Goal: Task Accomplishment & Management: Use online tool/utility

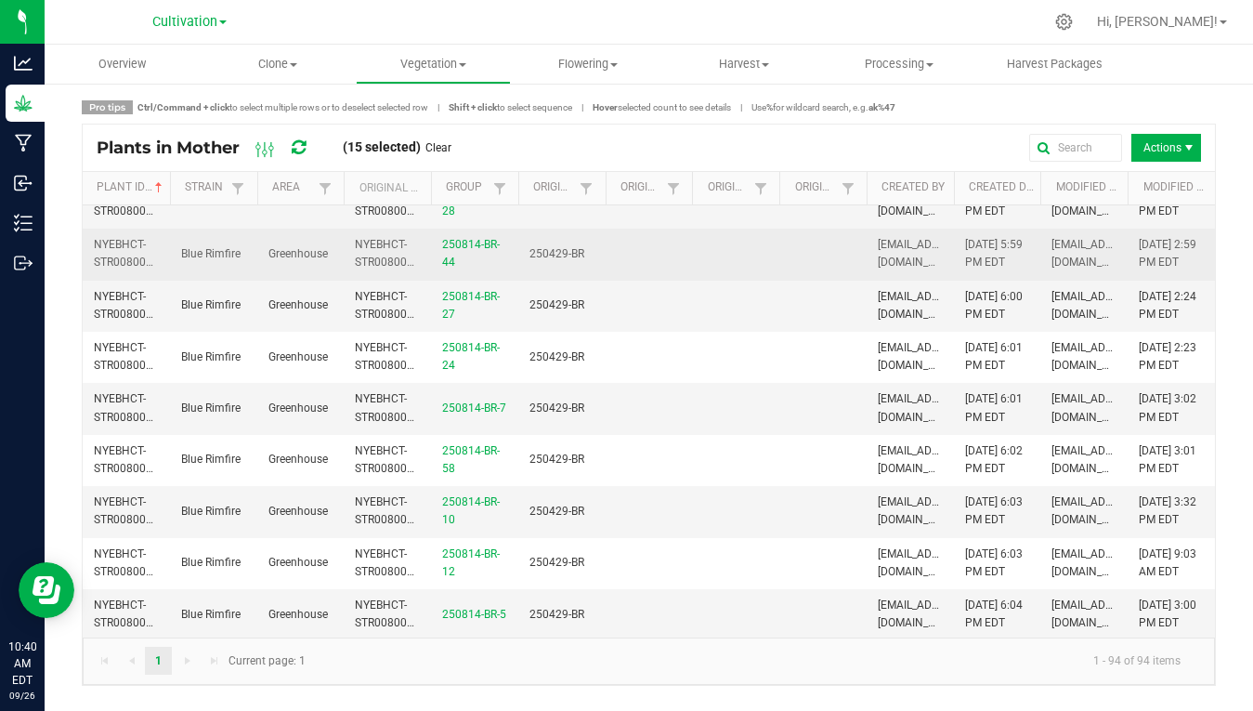
scroll to position [918, 0]
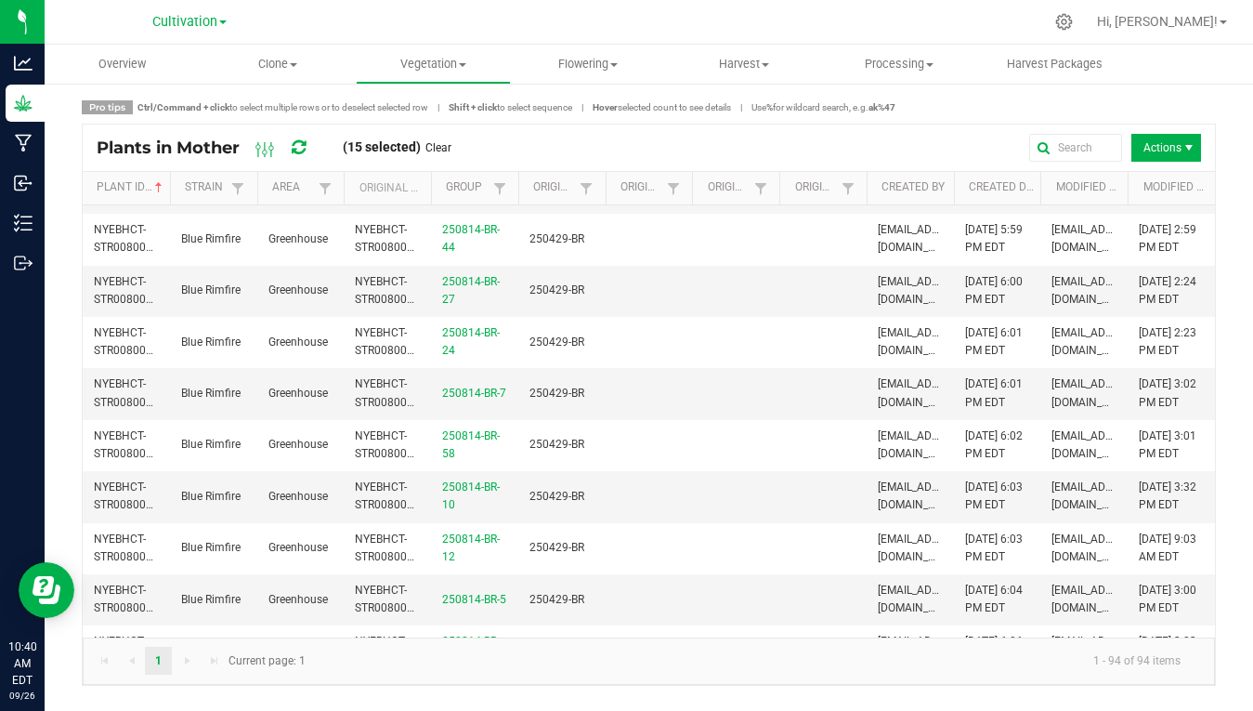
click at [124, 99] on span "NYEBHCT-STR00400000346" at bounding box center [139, 84] width 91 height 31
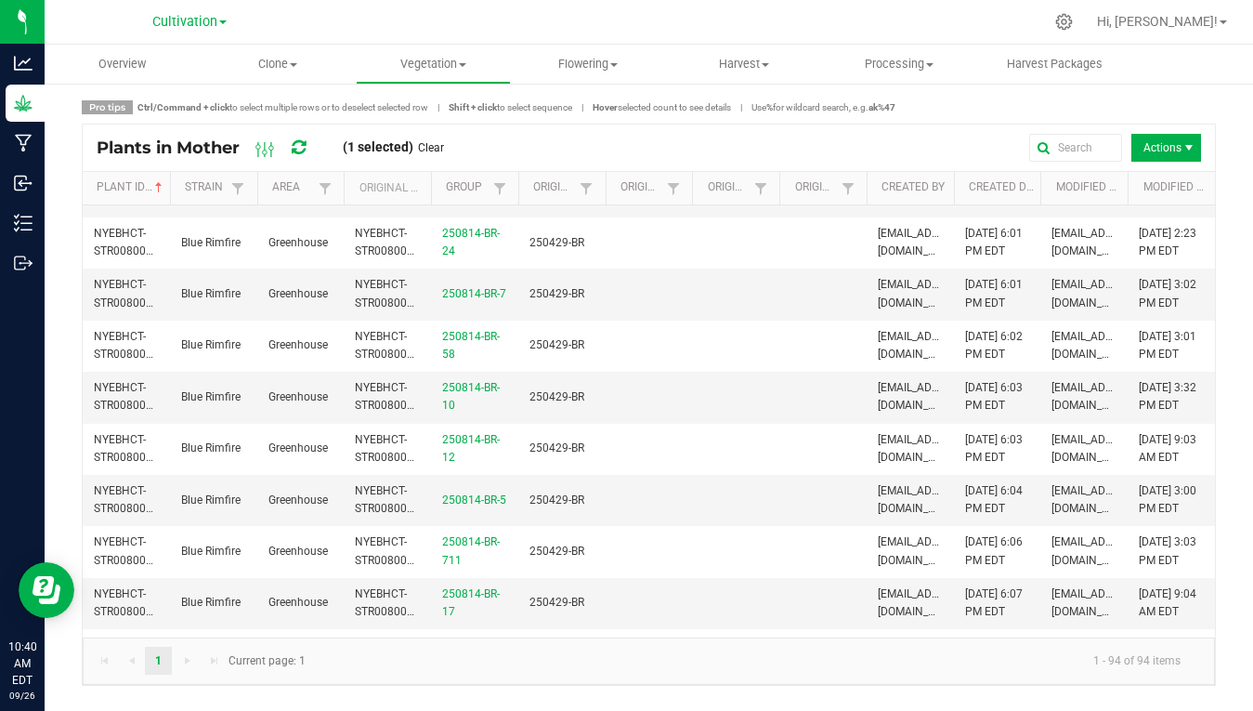
scroll to position [1054, 0]
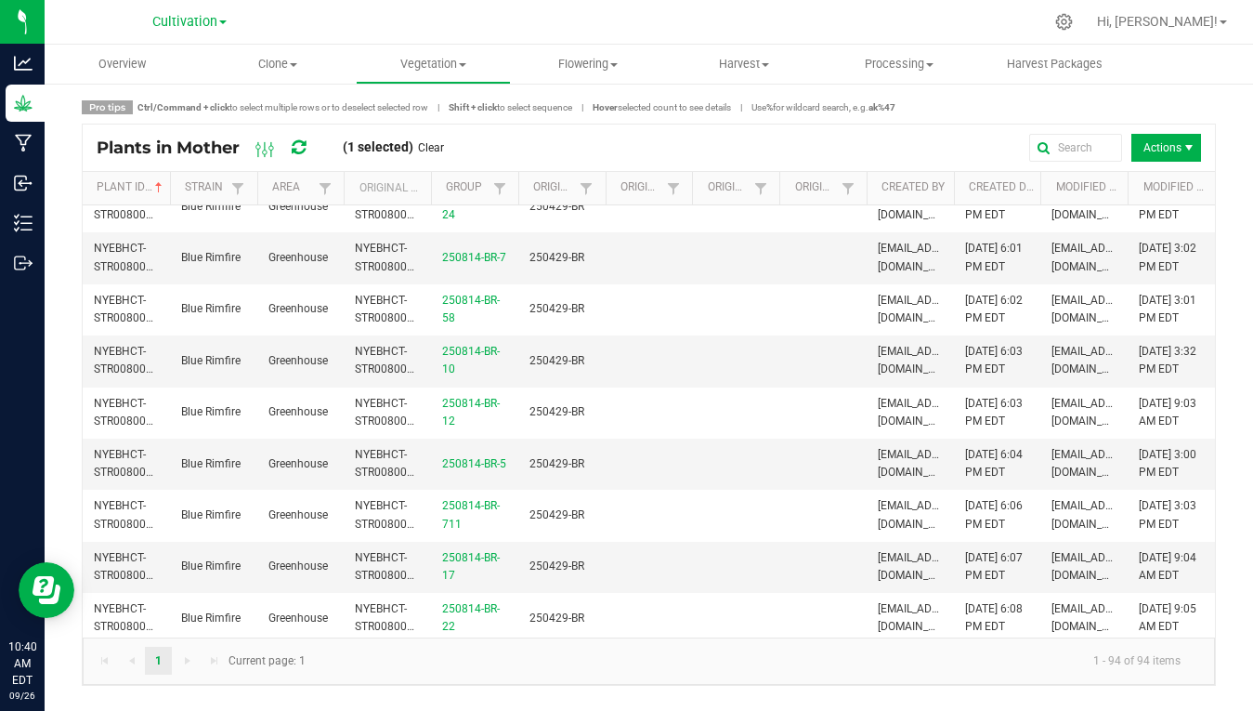
click at [112, 118] on span "NYEBHCT-STR00800000484" at bounding box center [139, 102] width 91 height 31
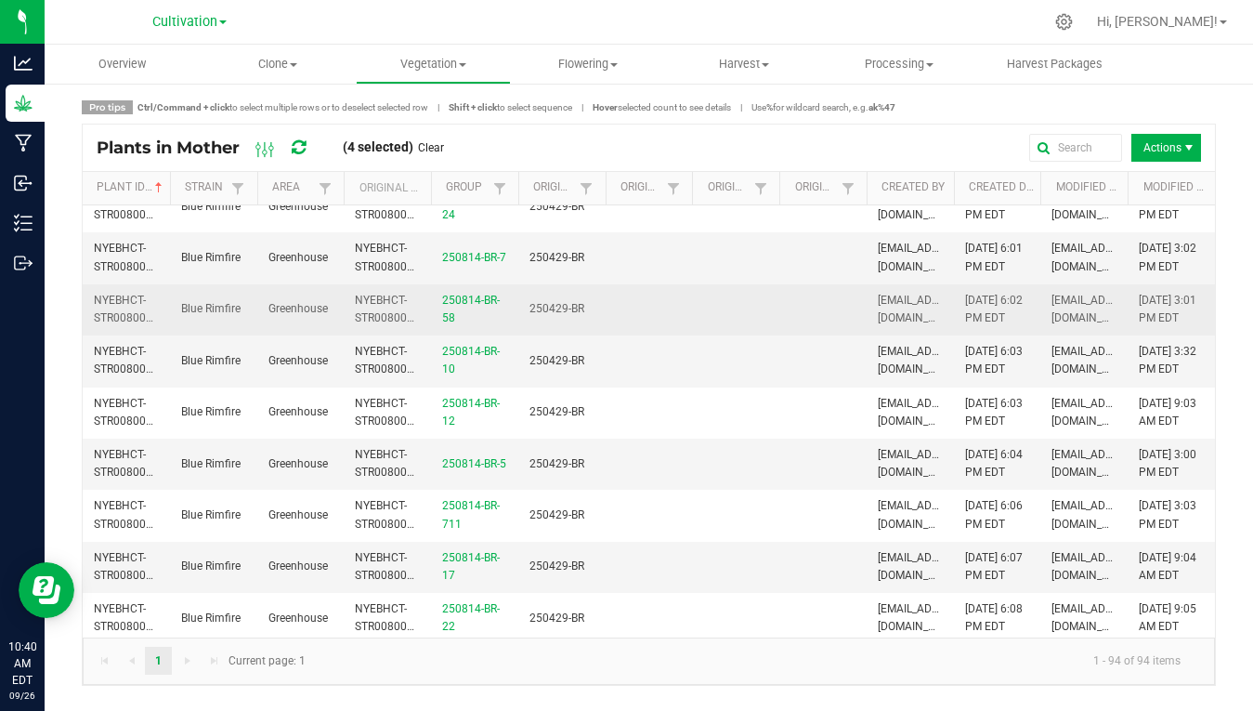
click at [140, 335] on td "NYEBHCT-STR00800000512" at bounding box center [126, 309] width 87 height 51
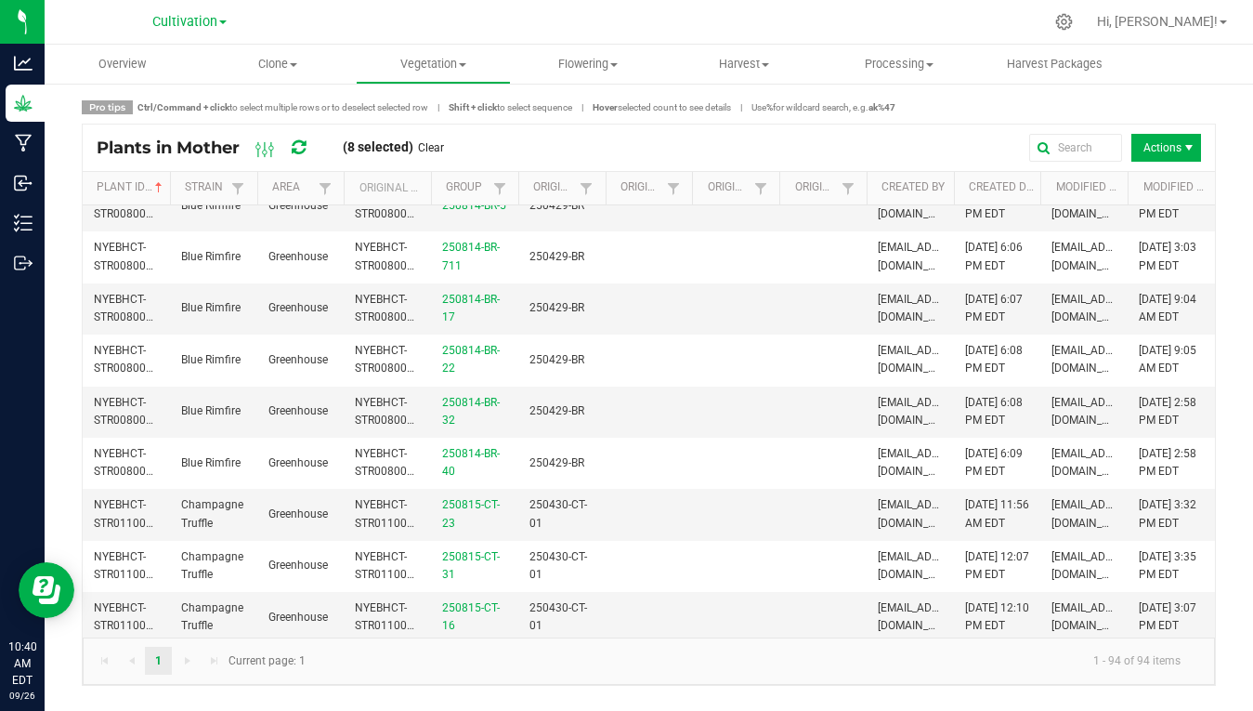
scroll to position [1332, 0]
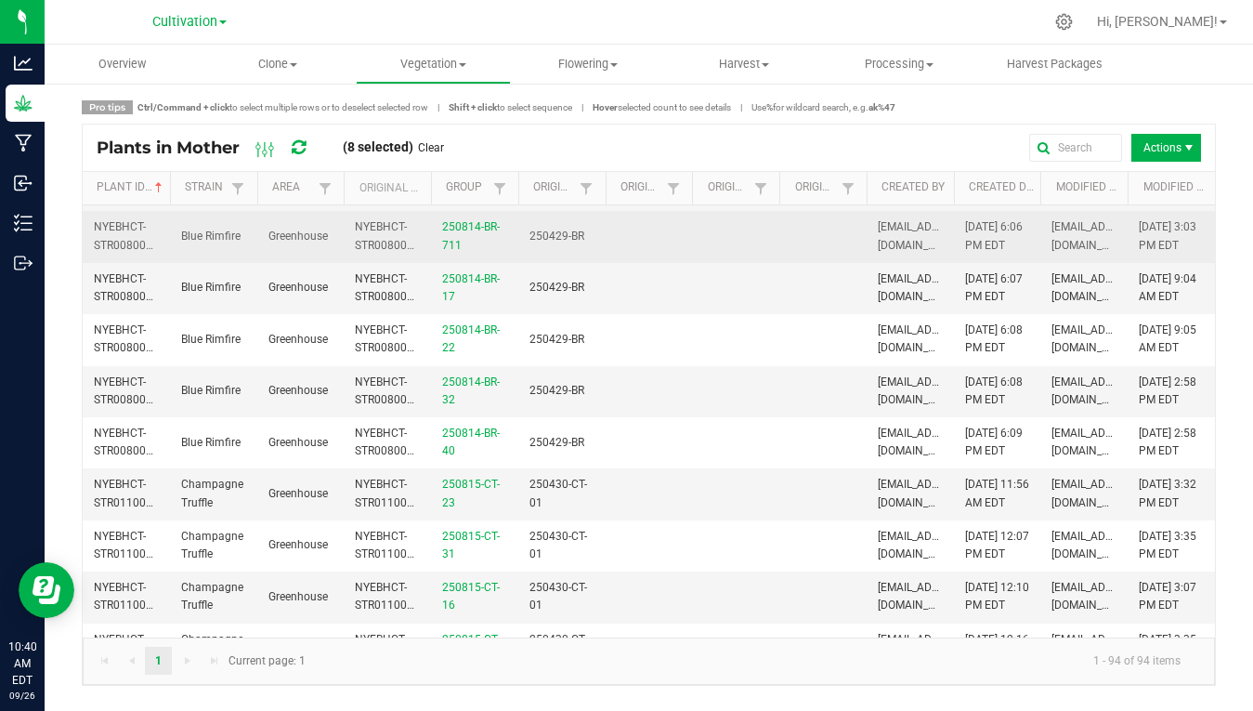
click at [117, 251] on span "NYEBHCT-STR00800000540" at bounding box center [139, 235] width 91 height 31
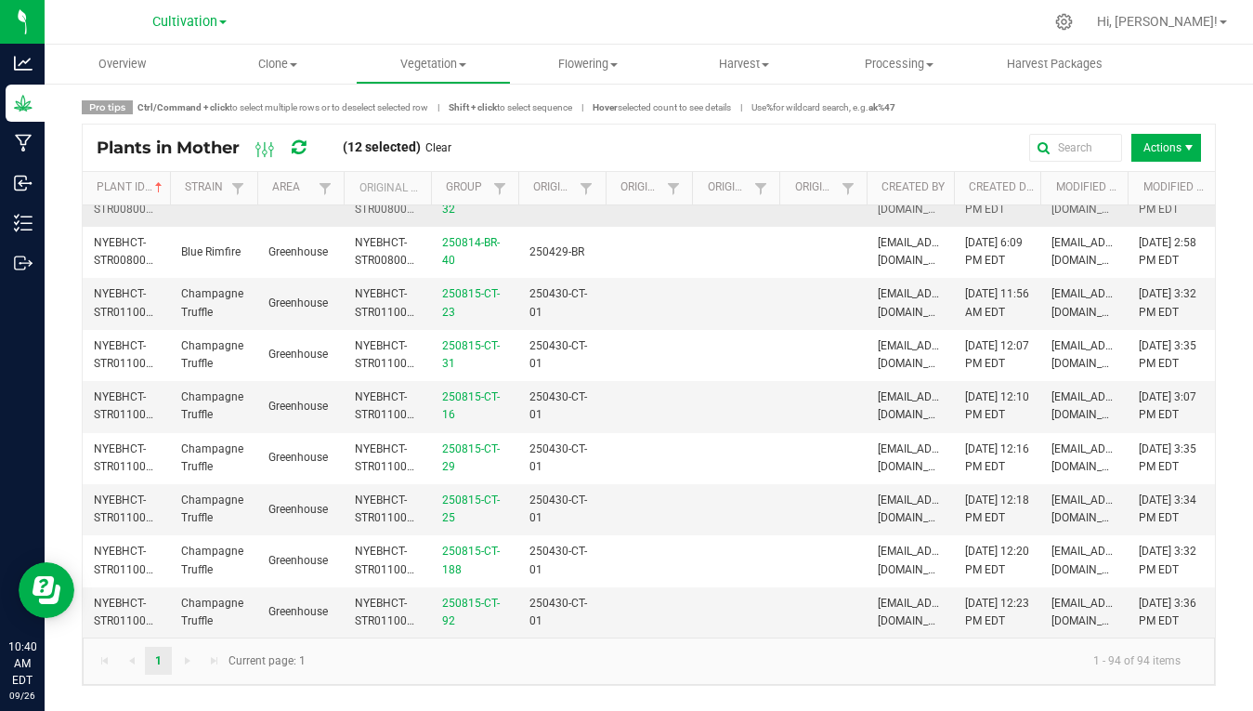
scroll to position [1524, 0]
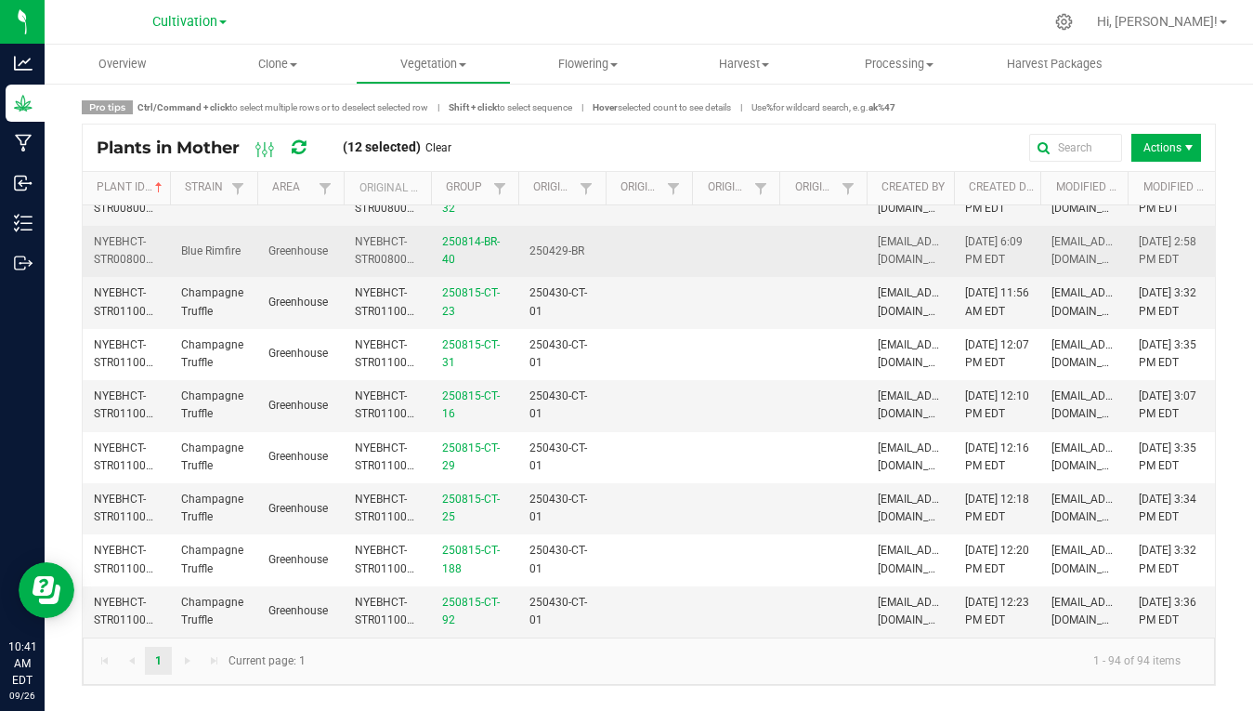
click at [117, 266] on span "NYEBHCT-STR00800000568" at bounding box center [139, 250] width 91 height 31
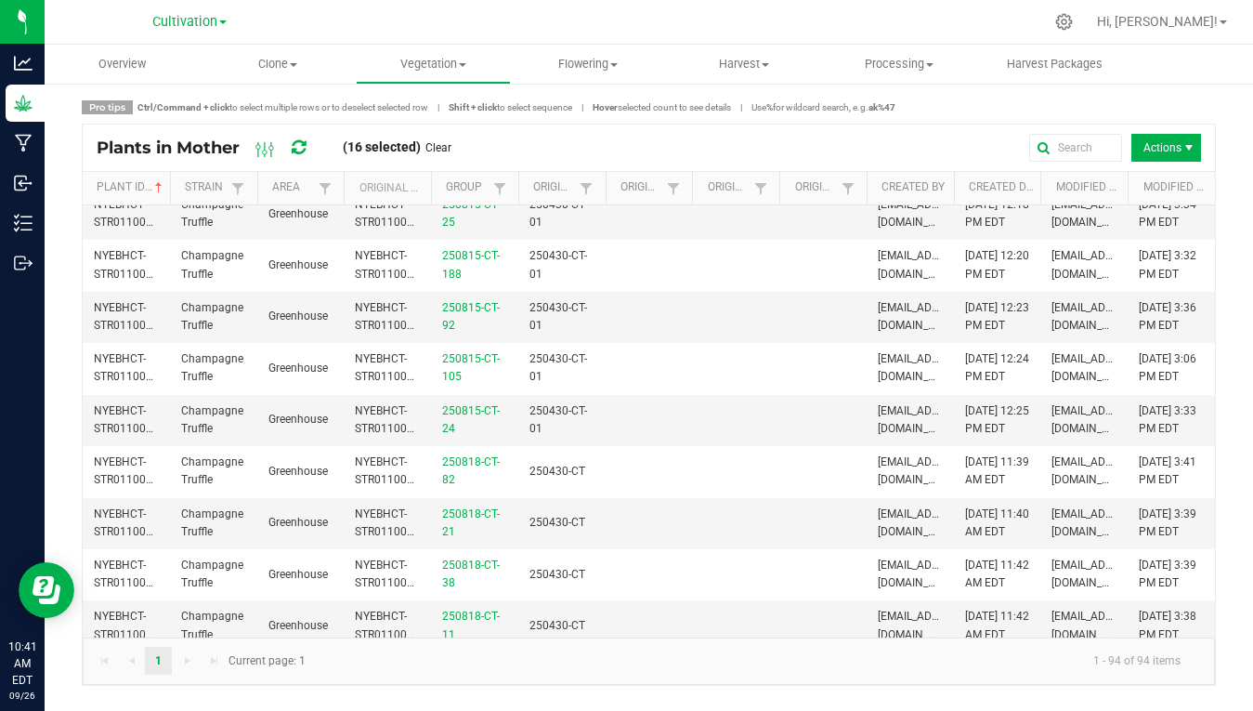
scroll to position [1821, 0]
click at [115, 175] on span "NYEBHCT-STR01100000547" at bounding box center [139, 159] width 91 height 31
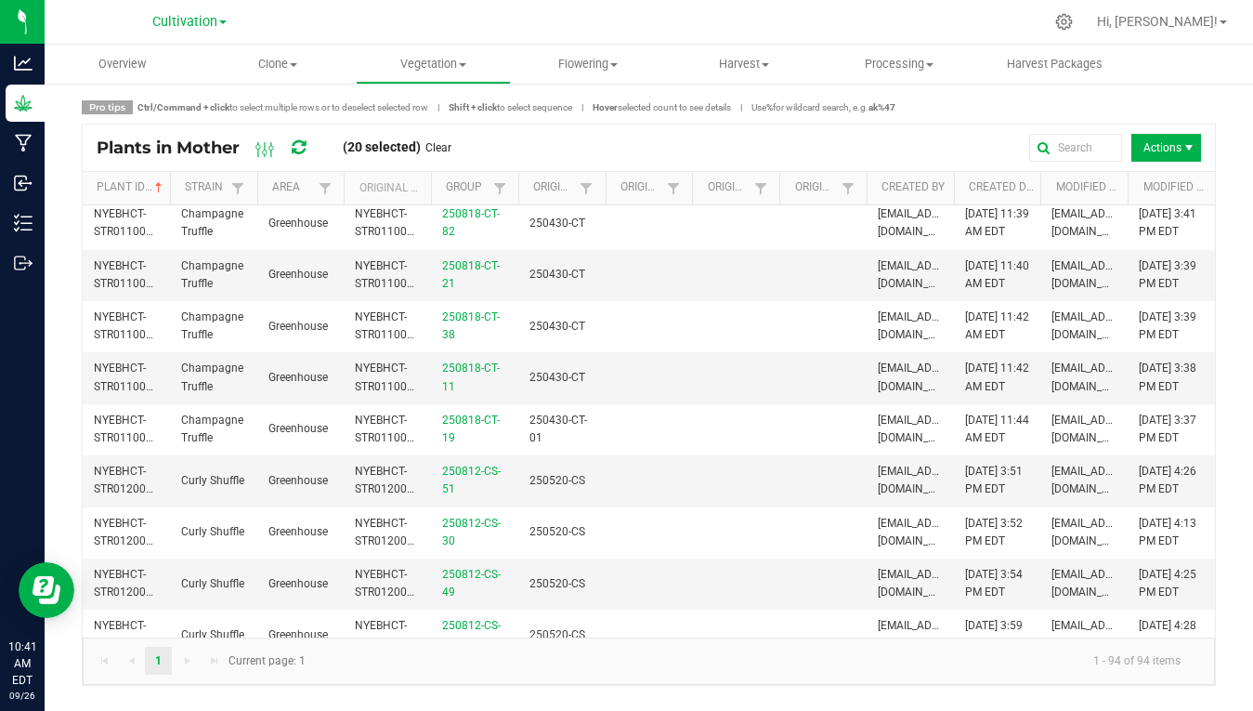
scroll to position [2077, 0]
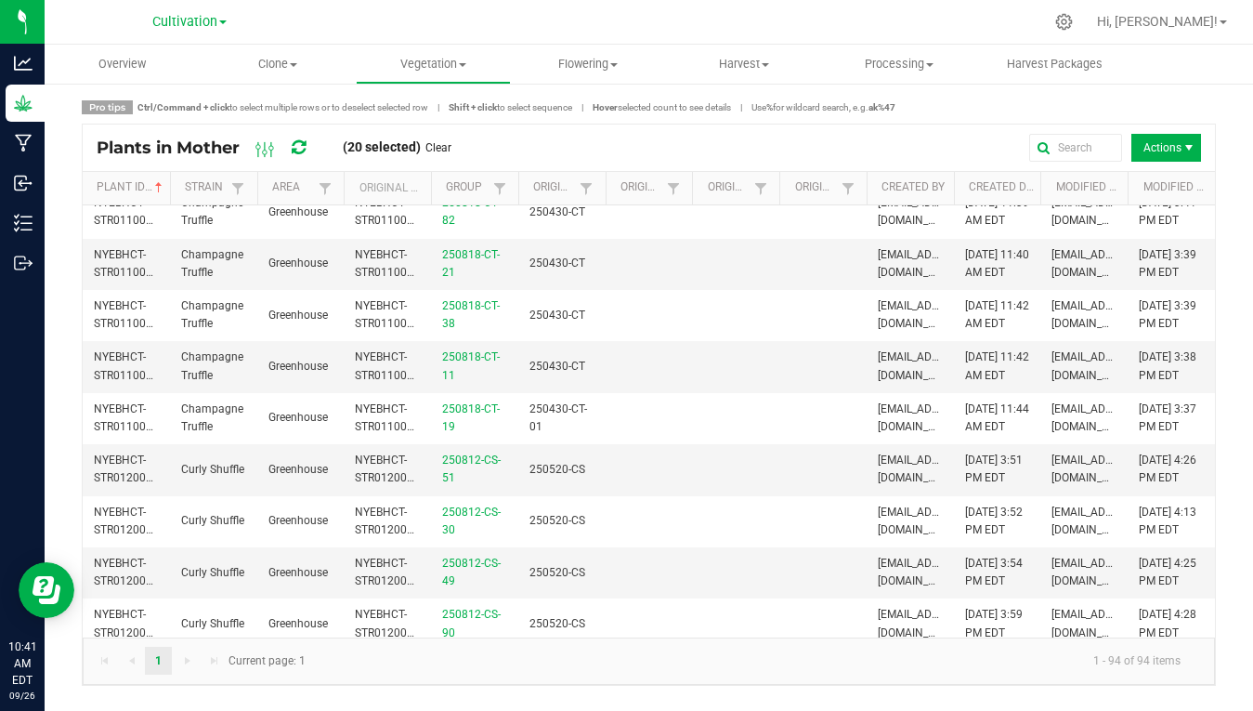
click at [114, 124] on span "NYEBHCT-STR01100000575" at bounding box center [139, 108] width 91 height 31
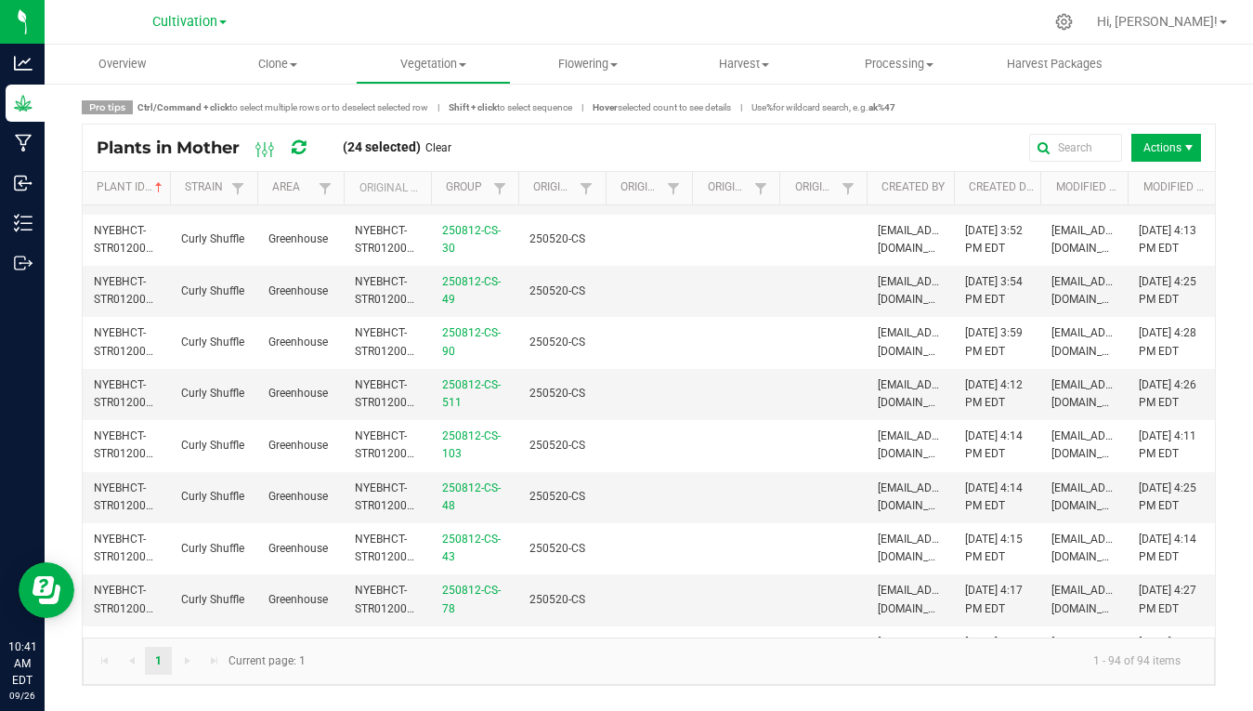
scroll to position [2371, 0]
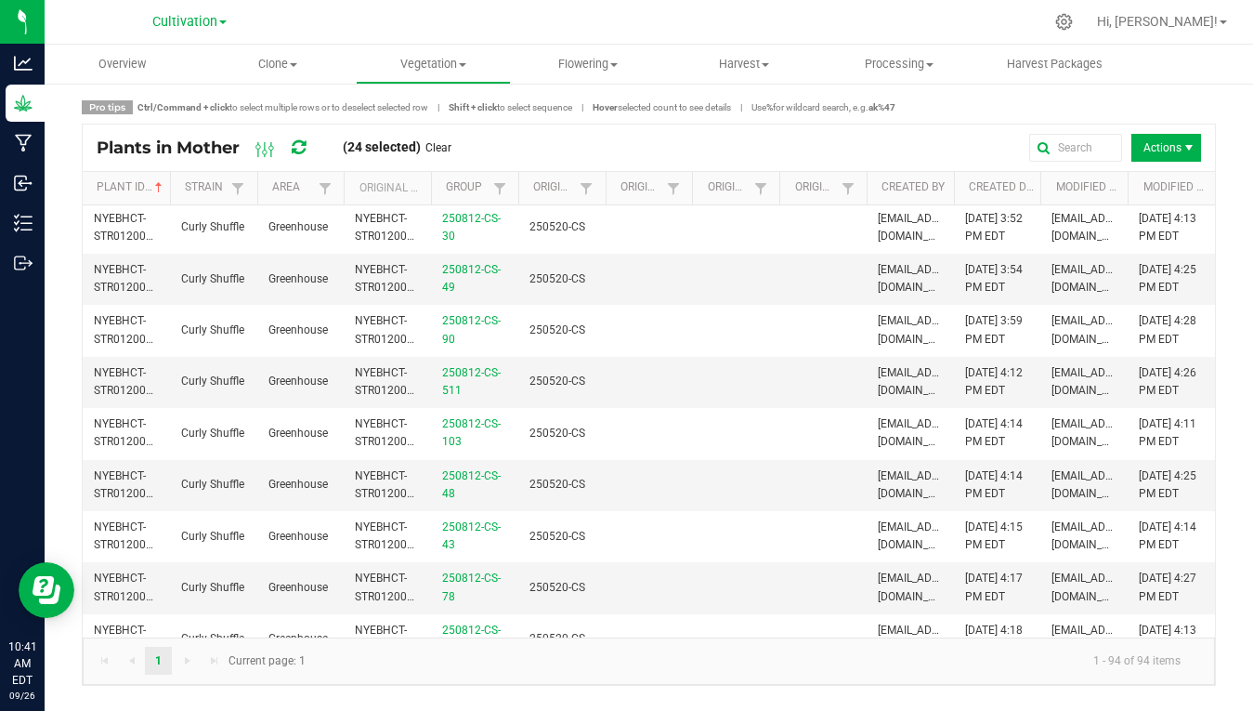
click at [114, 36] on span "NYEBHCT-STR01100000603" at bounding box center [139, 21] width 91 height 31
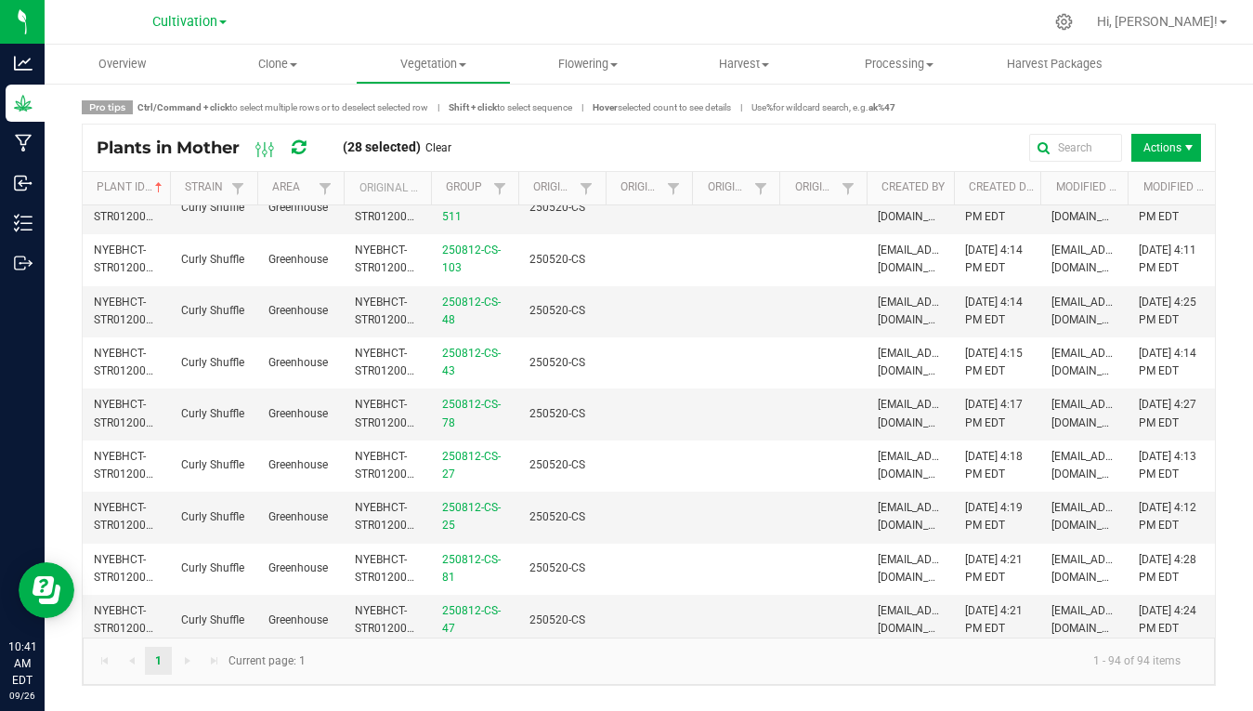
scroll to position [2554, 0]
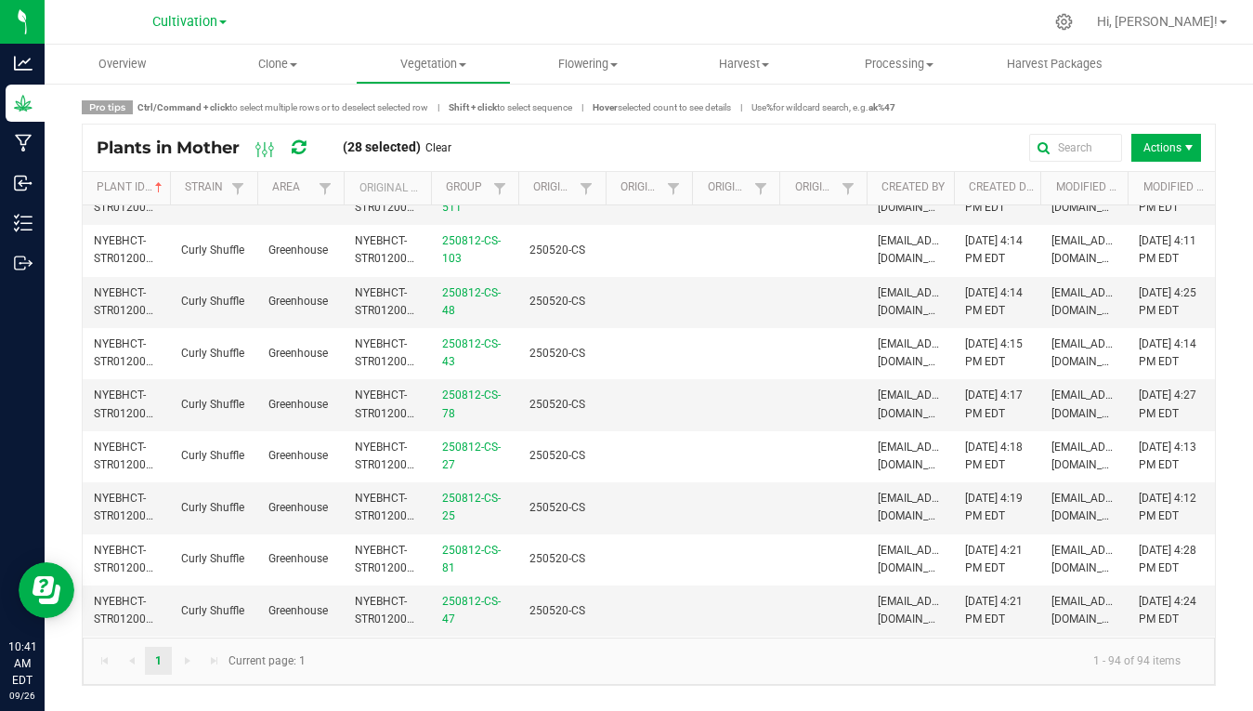
click at [115, 59] on span "NYEBHCT-STR01200000296" at bounding box center [139, 44] width 91 height 31
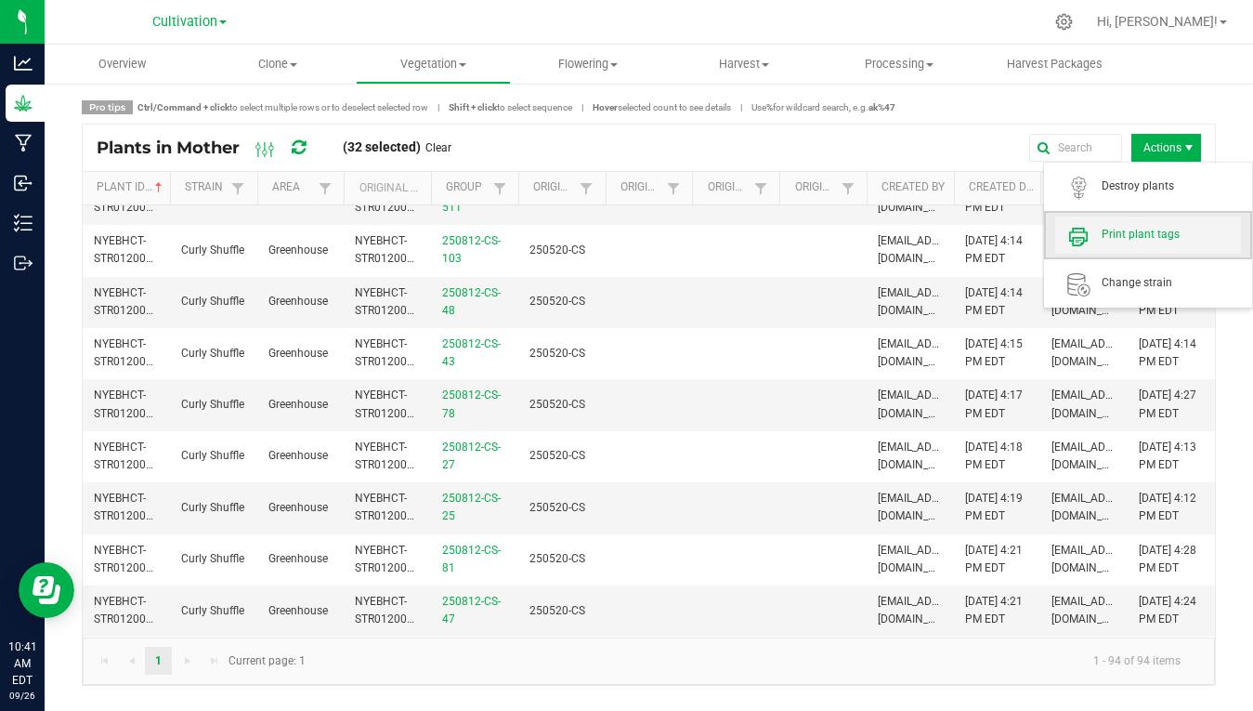
click at [1147, 236] on span "Print plant tags" at bounding box center [1171, 235] width 139 height 16
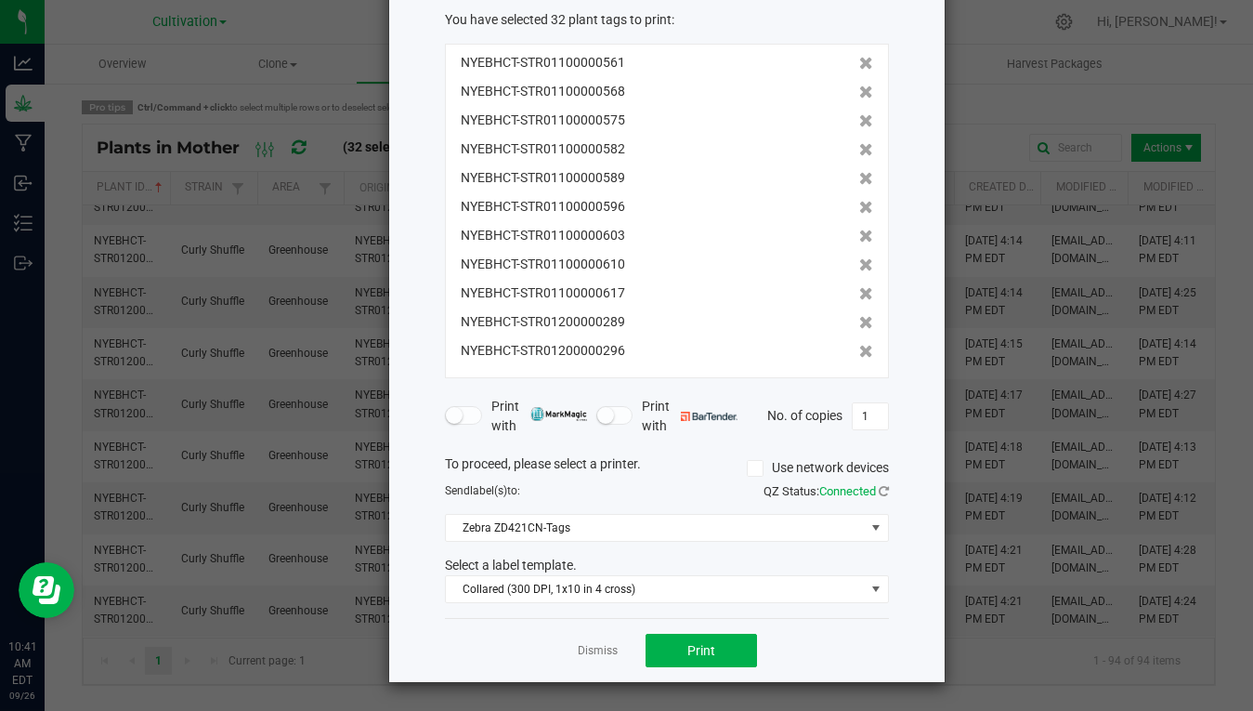
scroll to position [102, 0]
click at [696, 644] on span "Print" at bounding box center [702, 651] width 28 height 15
click at [595, 652] on link "Dismiss" at bounding box center [598, 652] width 40 height 16
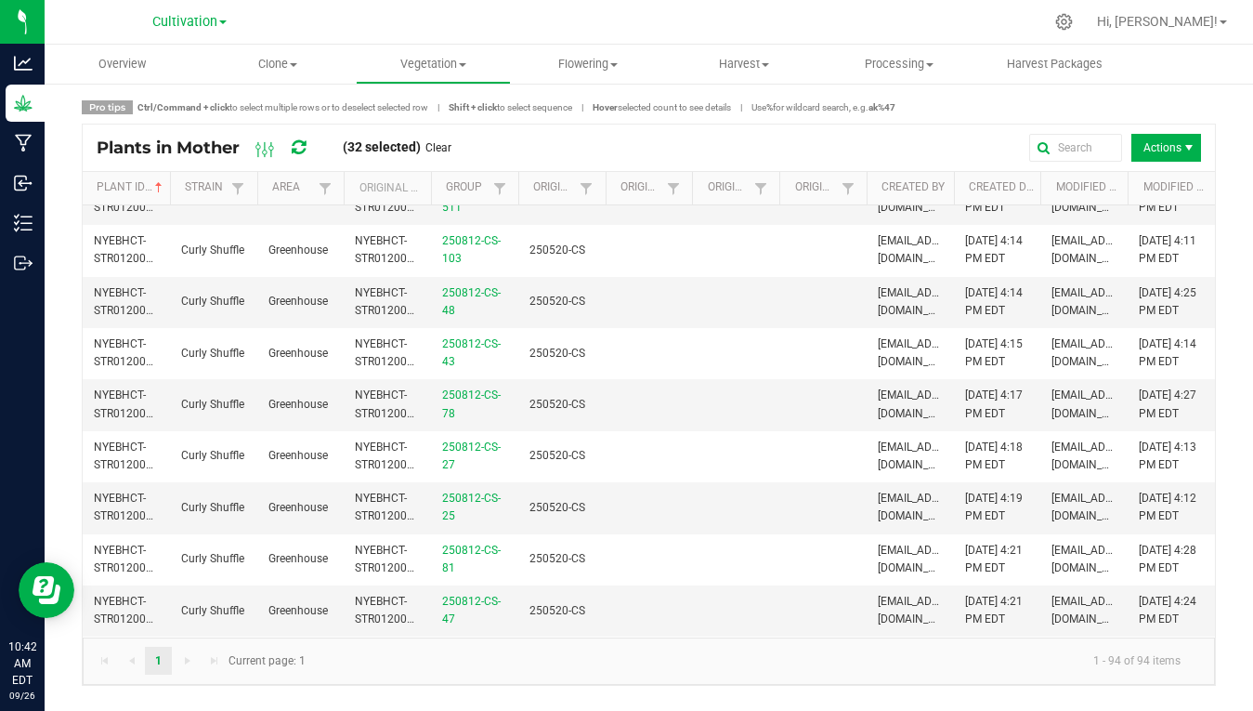
click at [124, 122] on td "NYEBHCT-STR01200000303" at bounding box center [126, 96] width 87 height 51
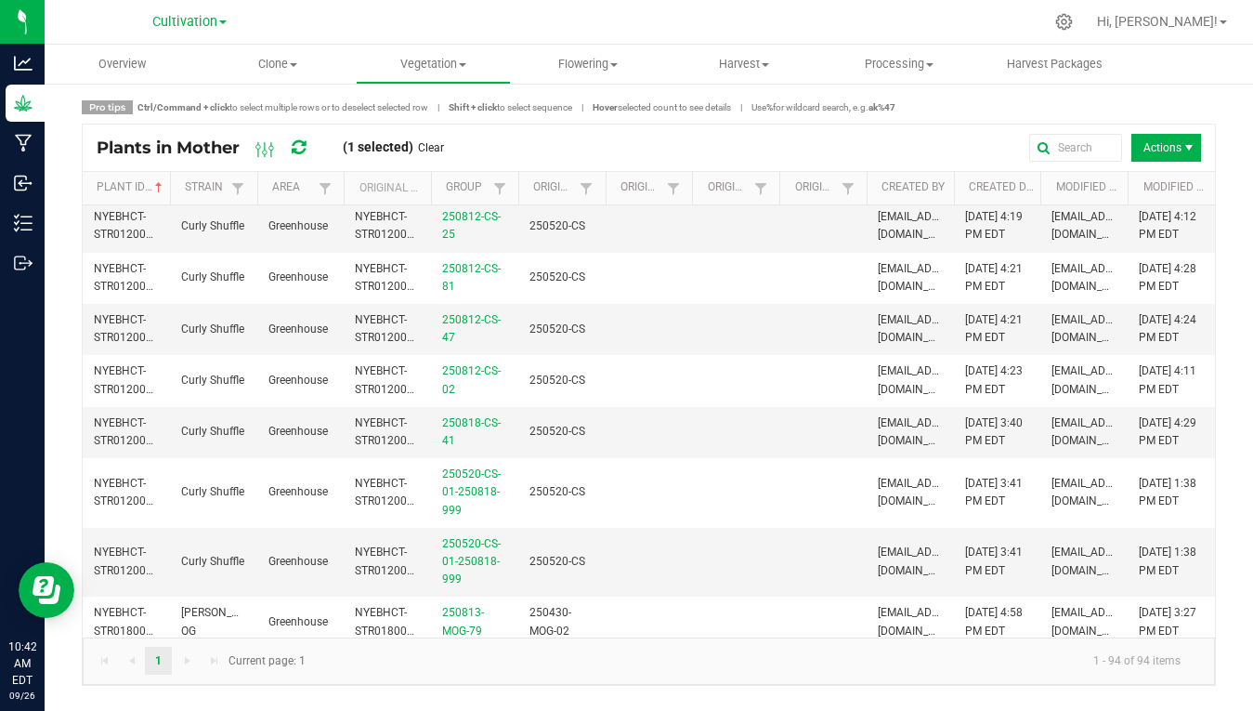
scroll to position [2837, 0]
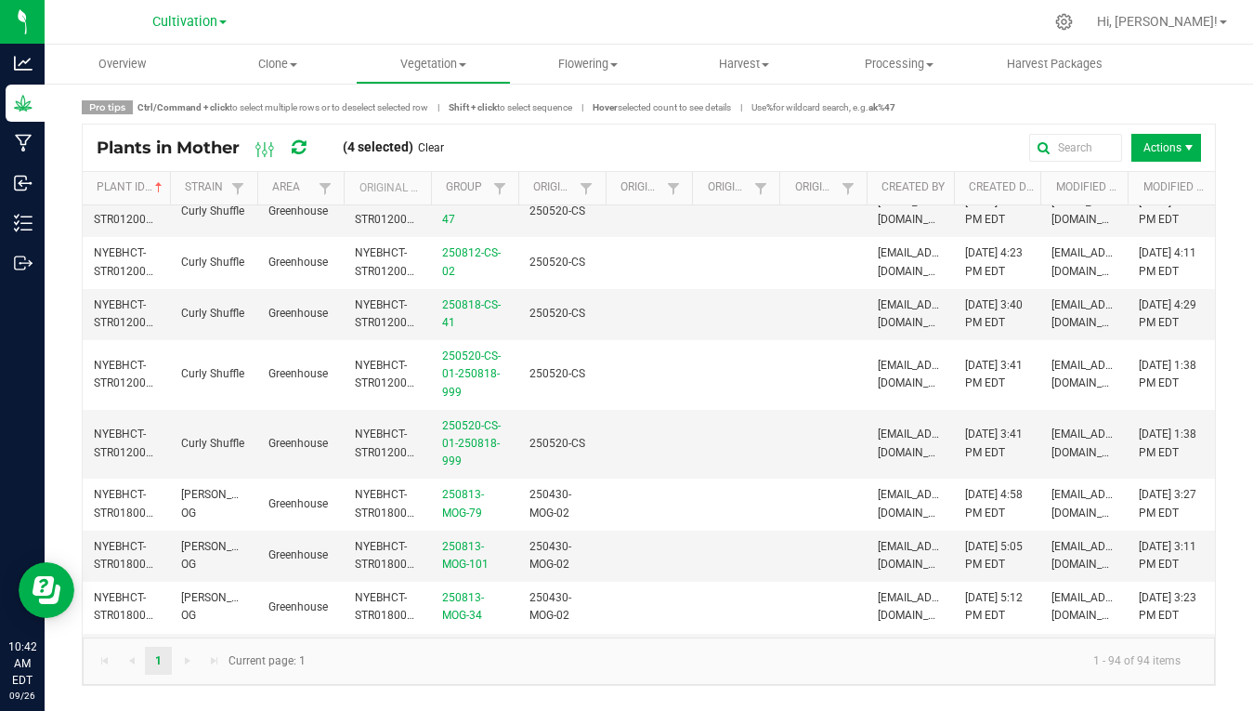
scroll to position [2967, 0]
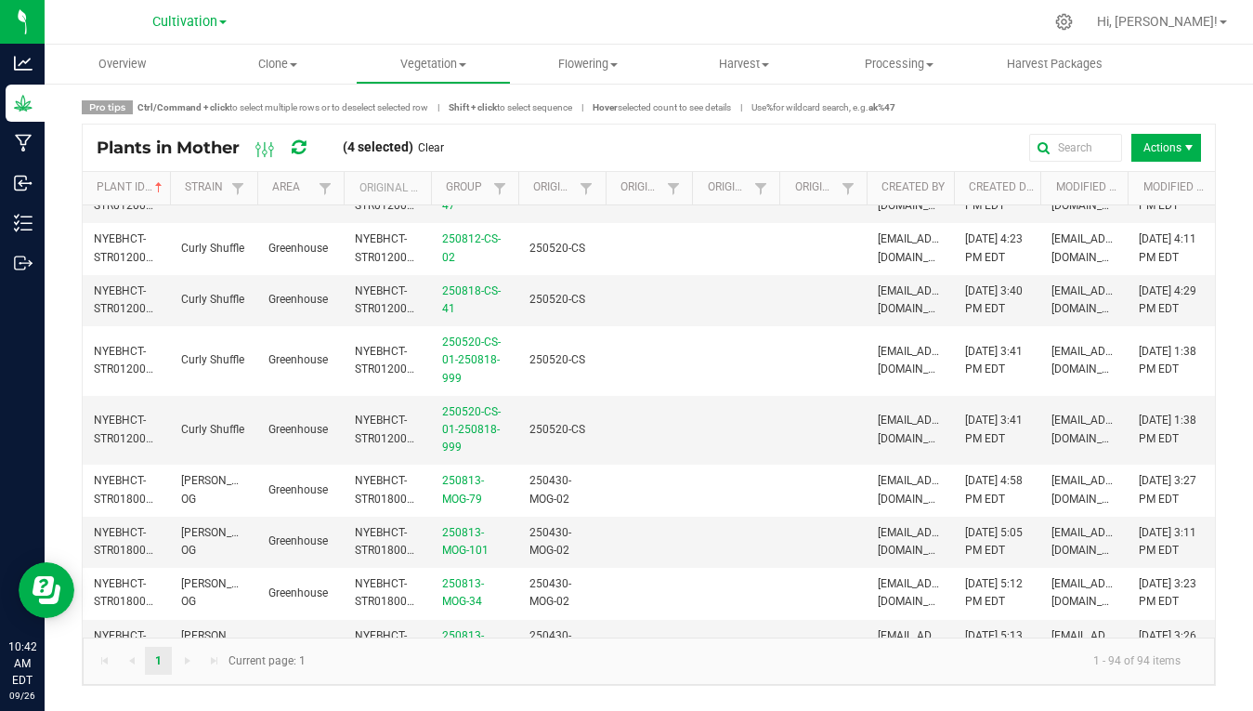
click at [111, 58] on span "NYEBHCT-STR01200000352" at bounding box center [139, 42] width 91 height 31
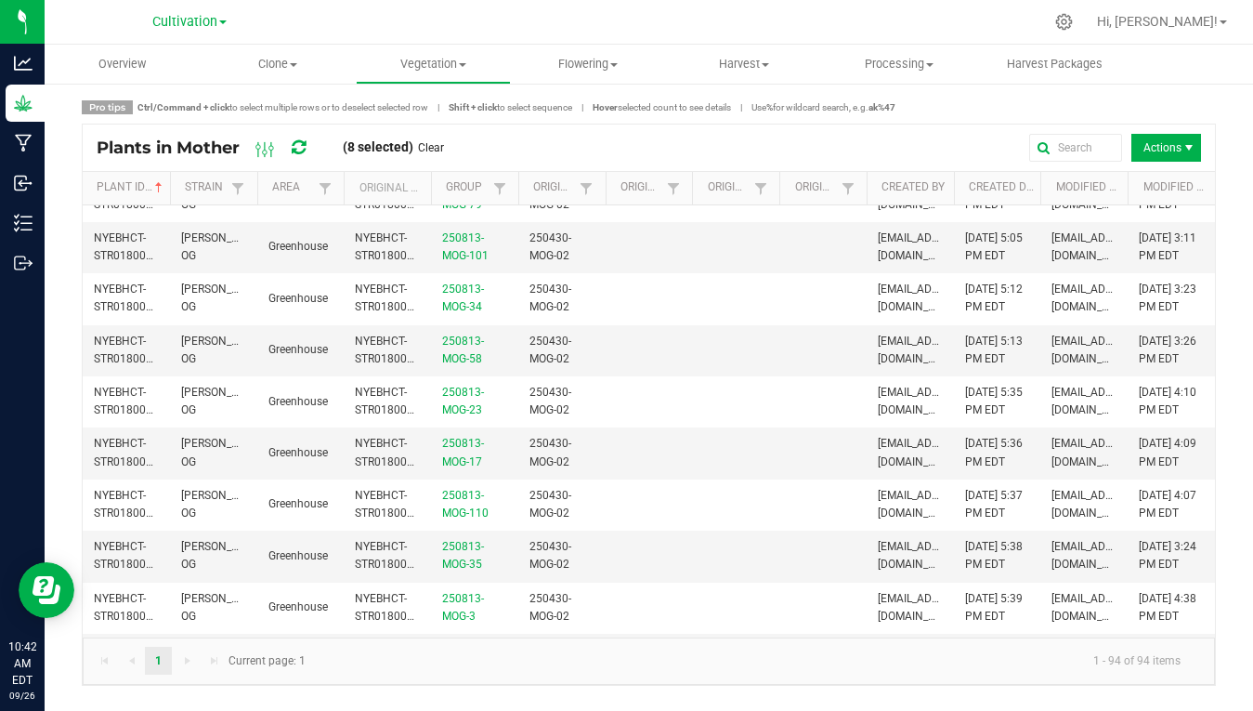
scroll to position [3275, 0]
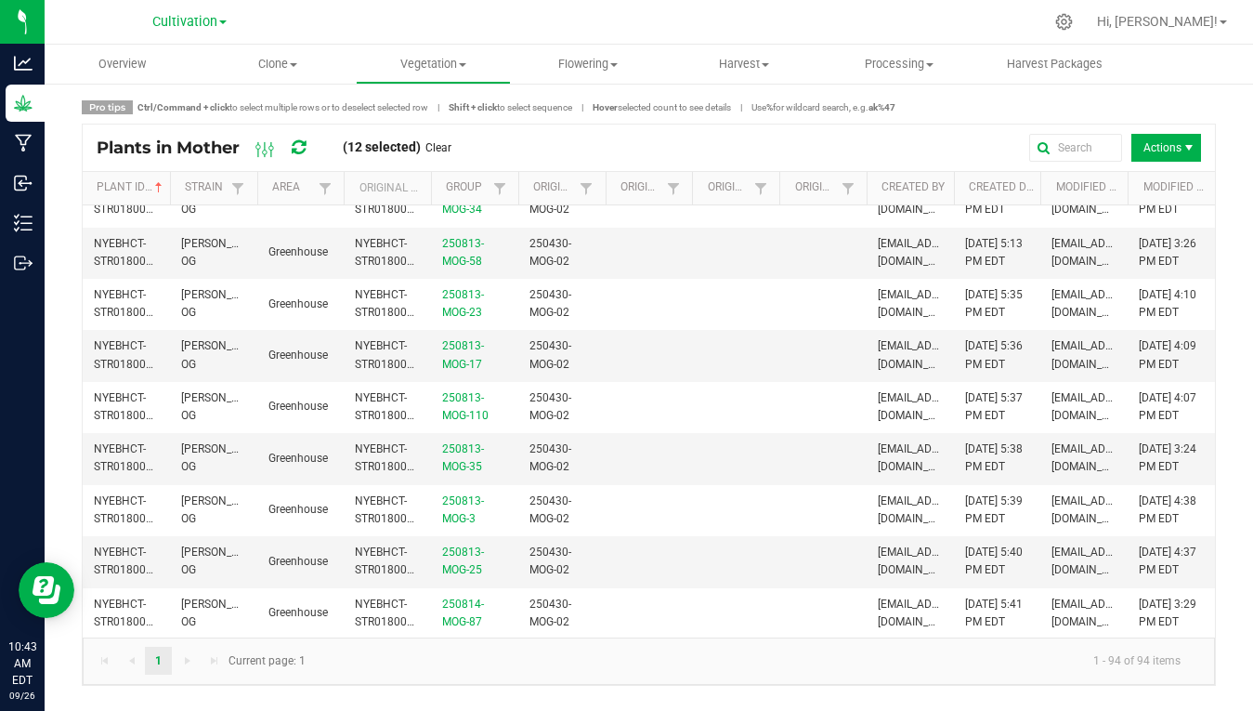
scroll to position [3368, 0]
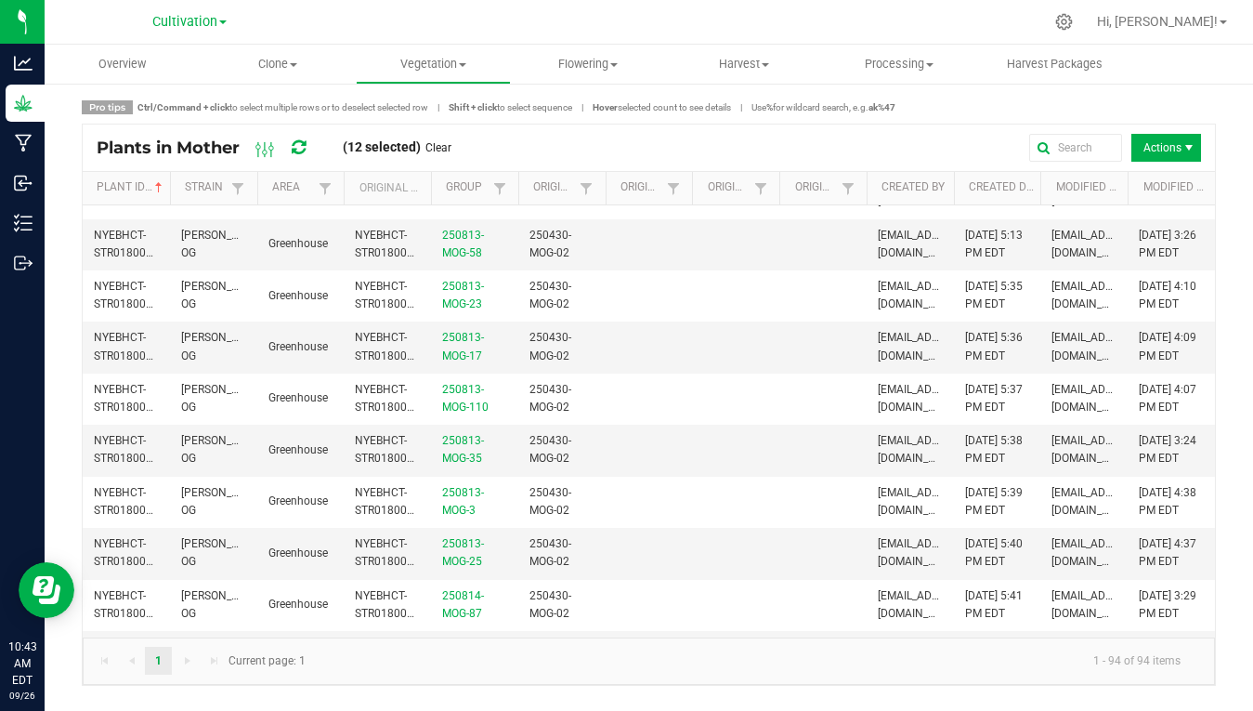
click at [120, 104] on span "NYEBHCT-STR01800000457" at bounding box center [139, 88] width 91 height 31
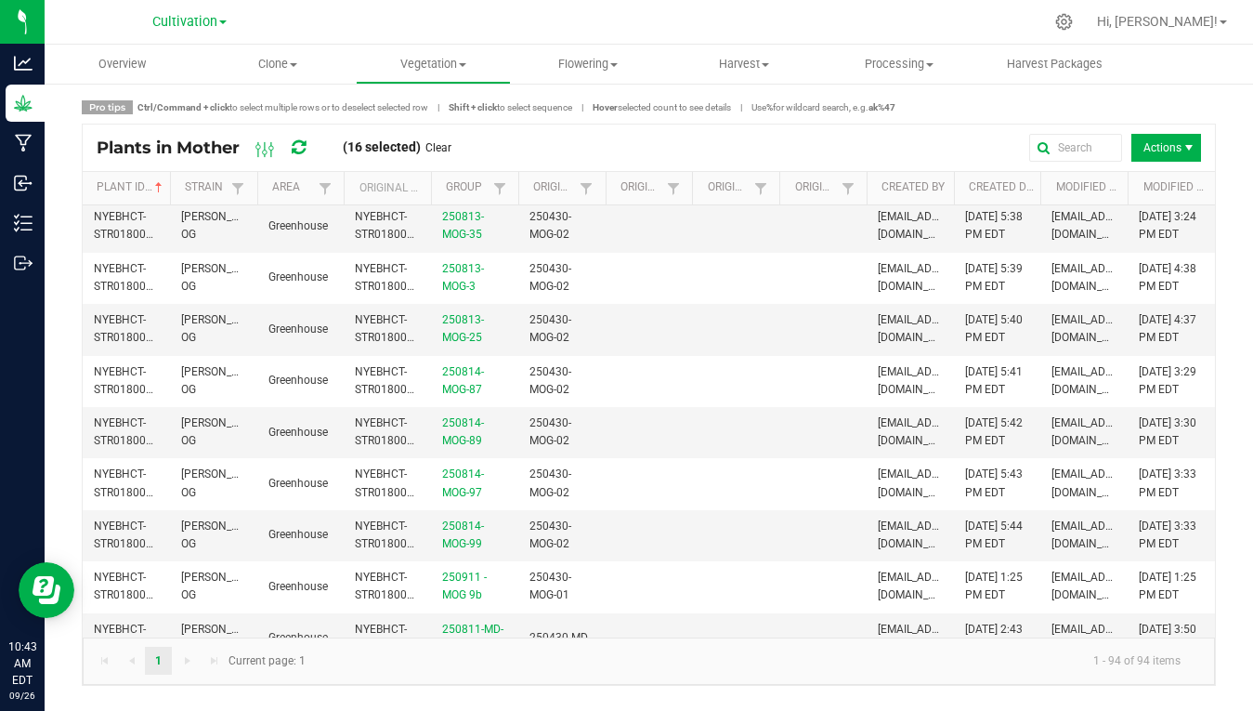
scroll to position [3609, 0]
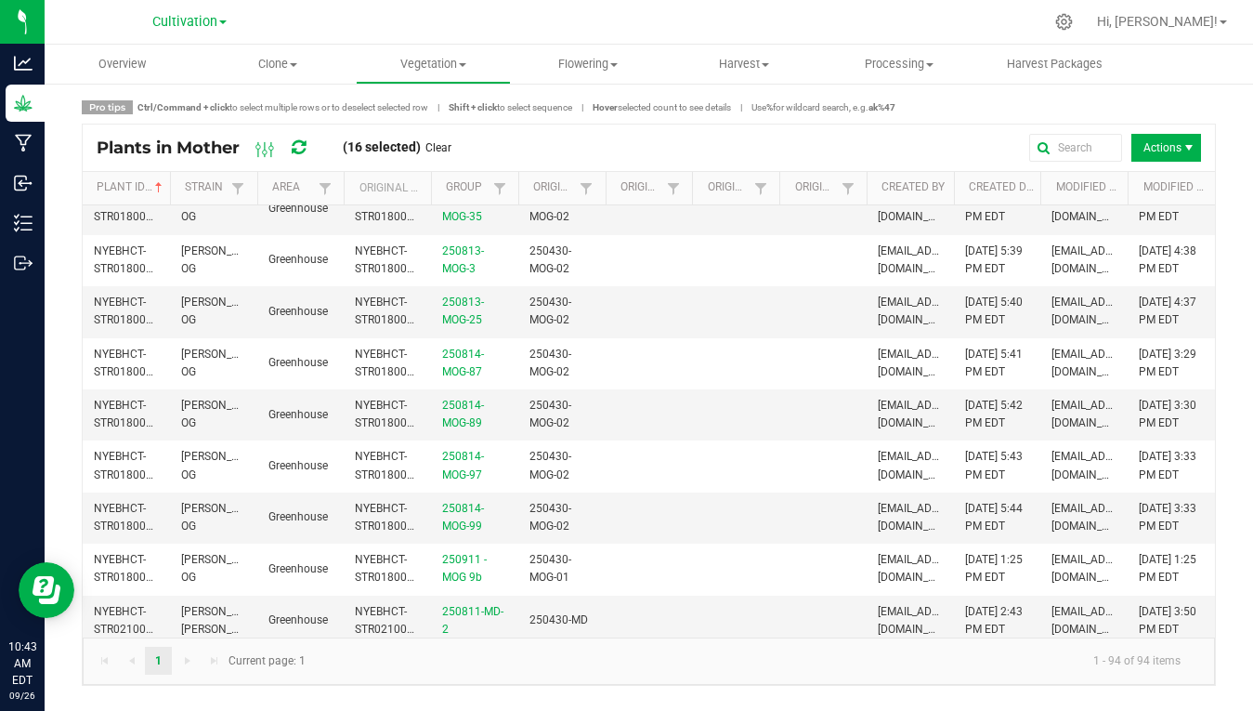
click at [114, 69] on span "NYEBHCT-STR01800000485" at bounding box center [139, 53] width 91 height 31
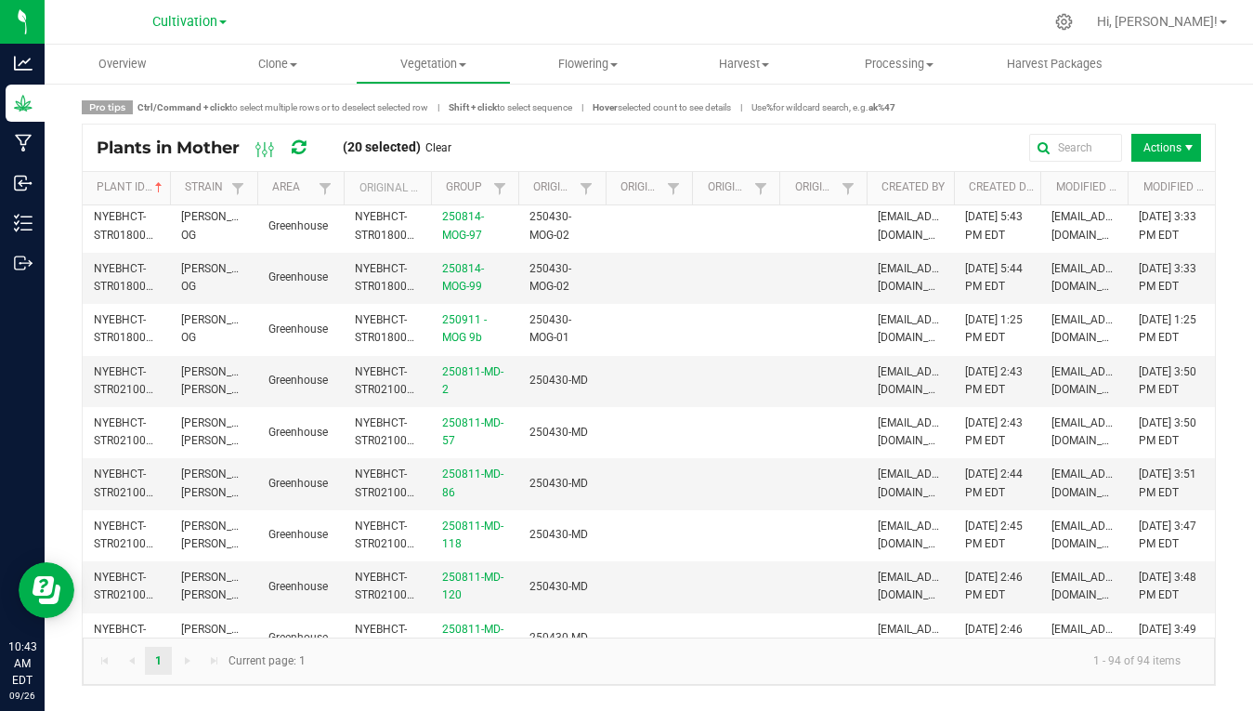
scroll to position [3876, 0]
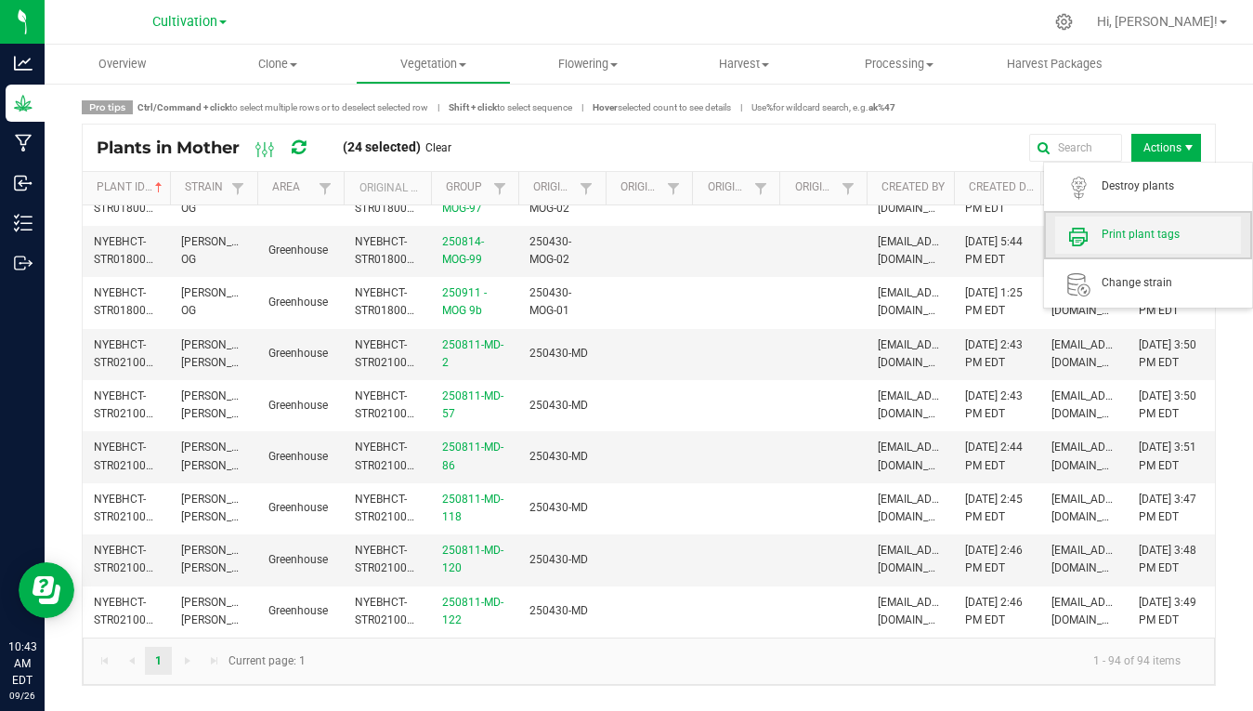
click at [1146, 235] on span "Print plant tags" at bounding box center [1171, 235] width 139 height 16
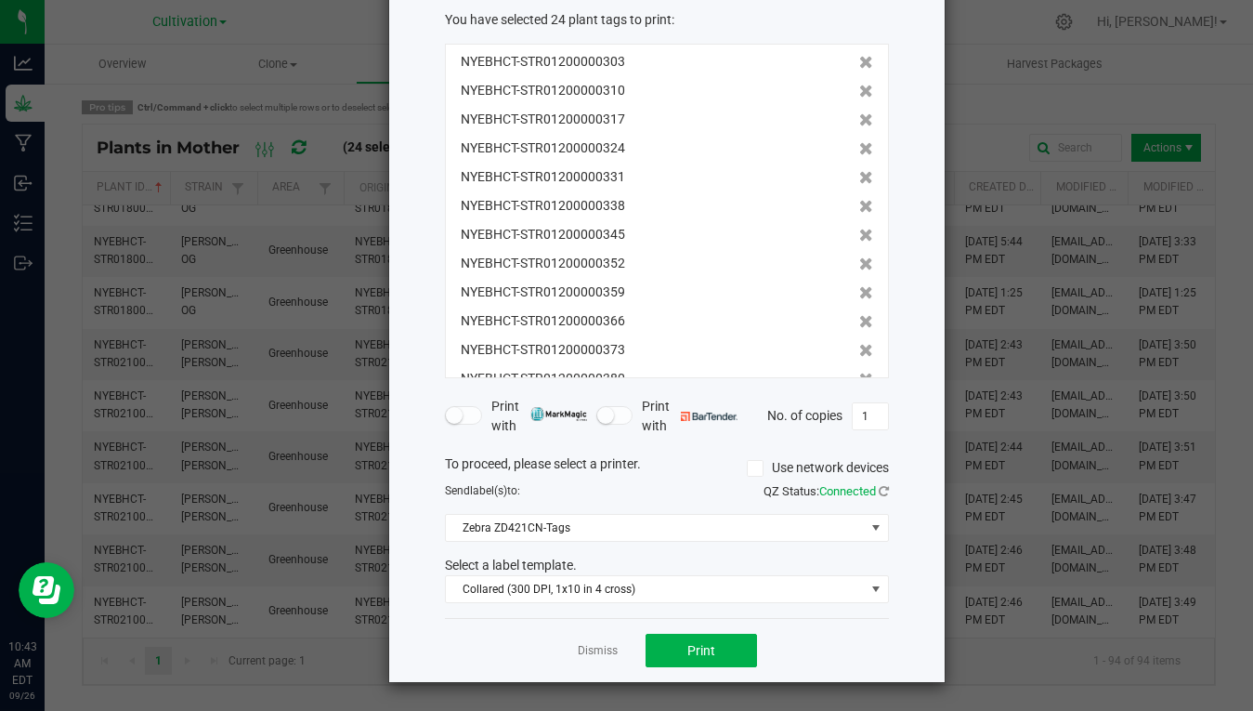
scroll to position [102, 0]
click at [714, 651] on span "Print" at bounding box center [702, 651] width 28 height 15
click at [602, 651] on link "Dismiss" at bounding box center [598, 652] width 40 height 16
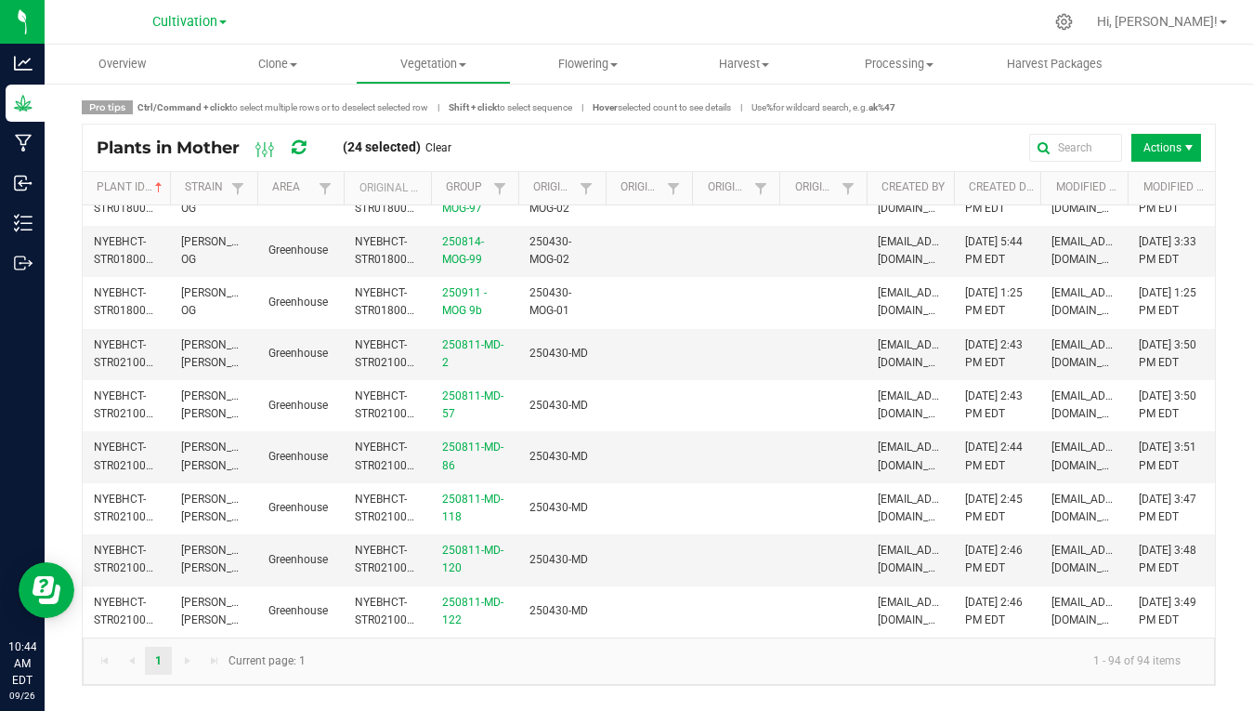
click at [216, 59] on span "[PERSON_NAME]'s OG" at bounding box center [227, 44] width 92 height 31
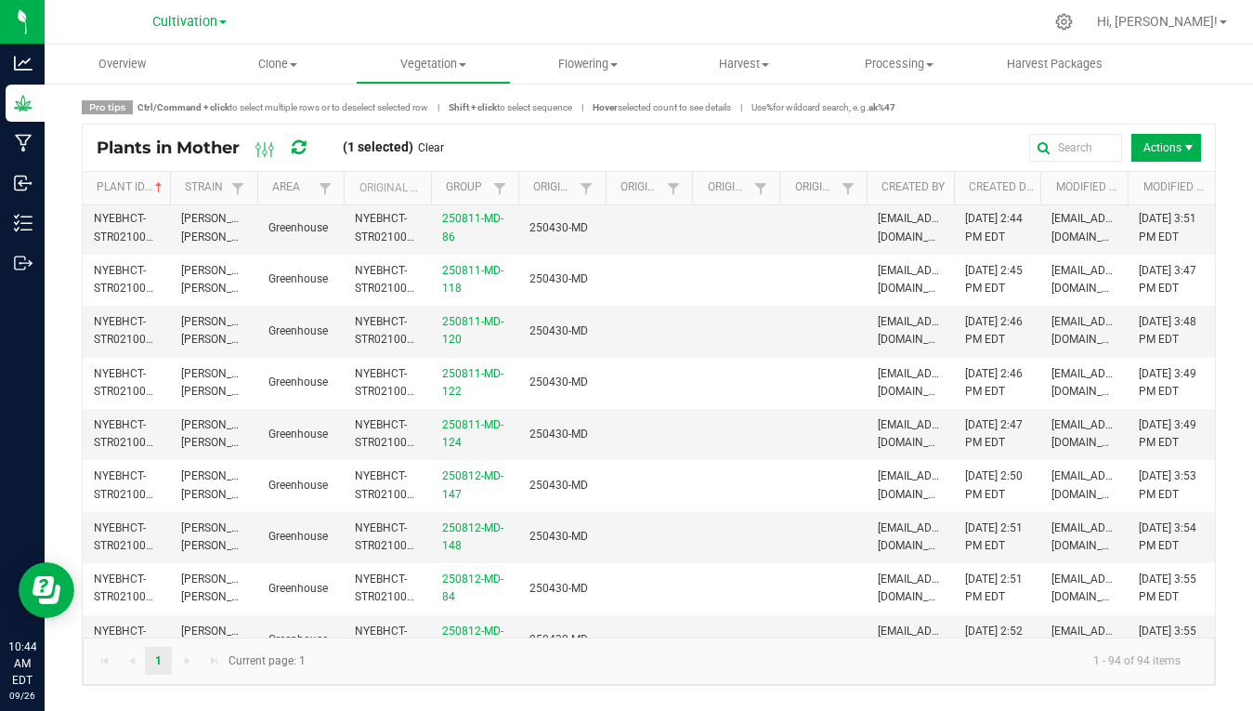
scroll to position [4106, 0]
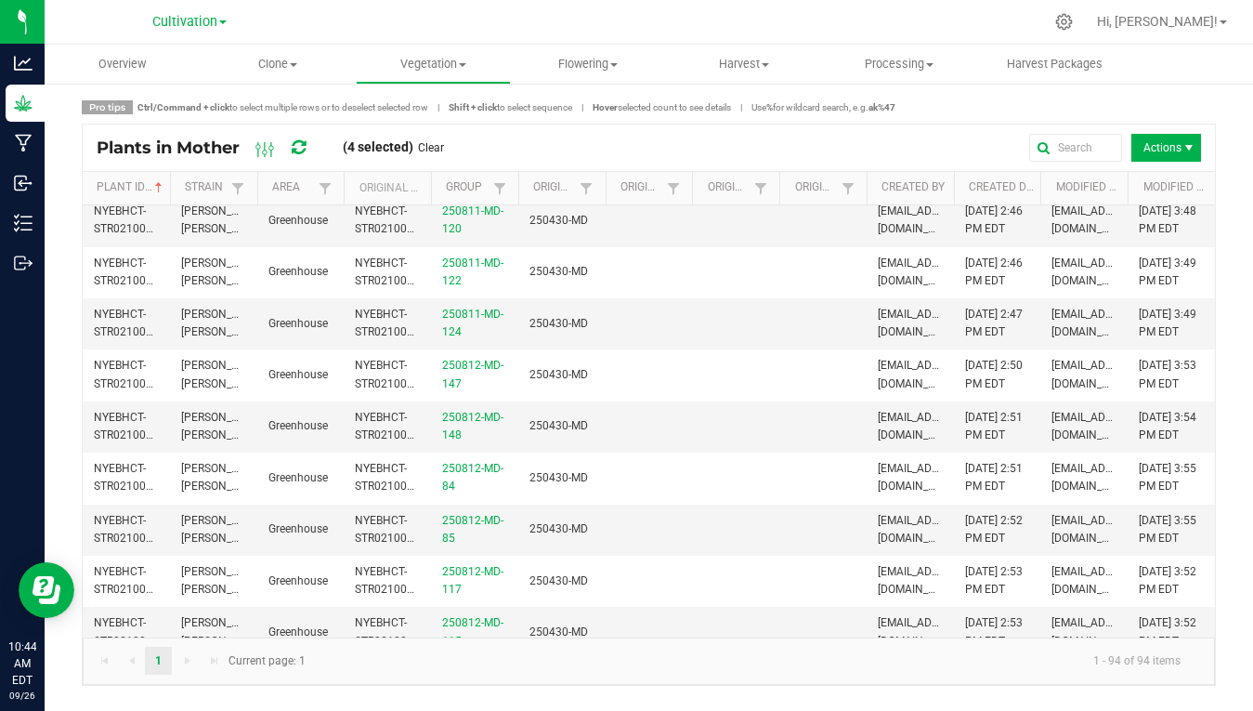
scroll to position [4226, 0]
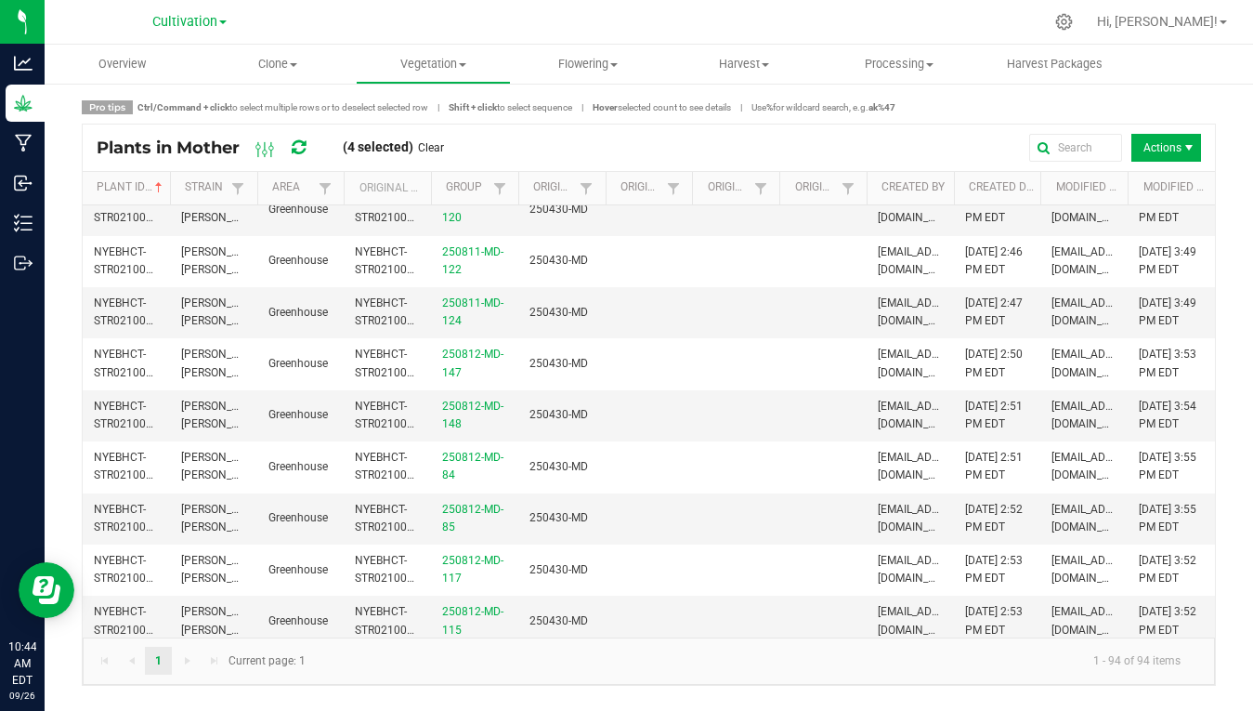
click at [161, 81] on td "NYEBHCT-STR02100000466" at bounding box center [126, 55] width 87 height 51
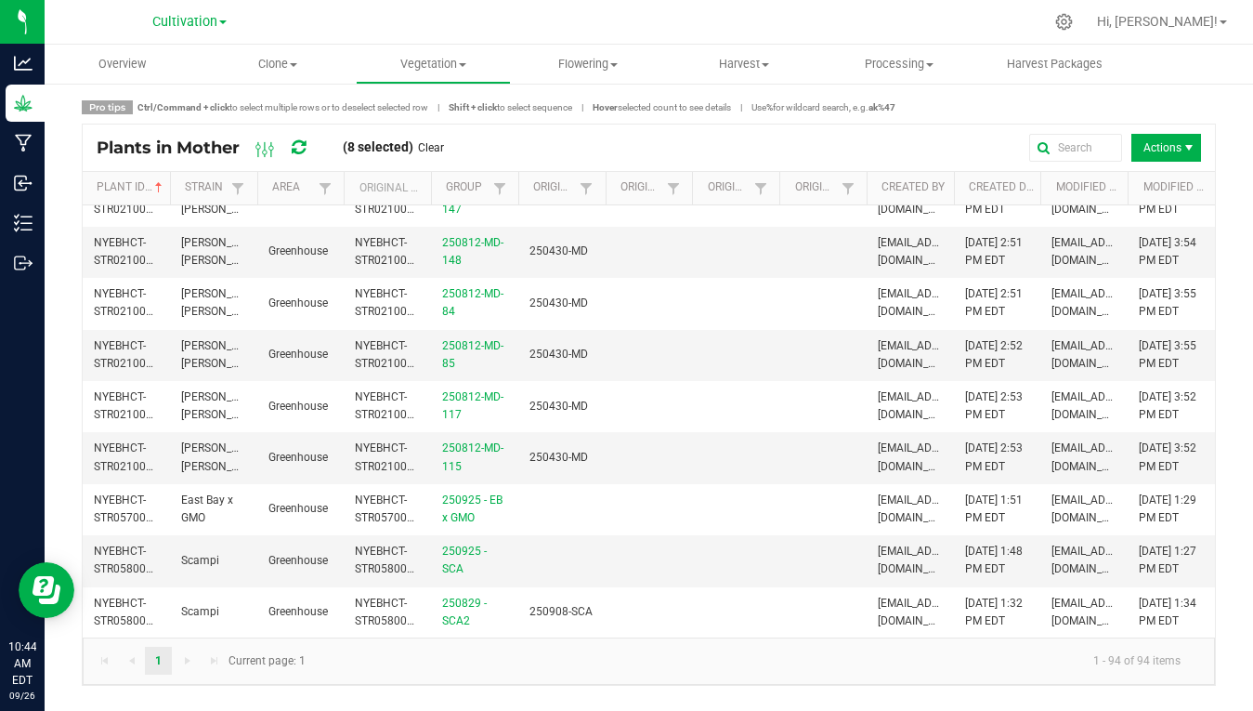
scroll to position [4394, 0]
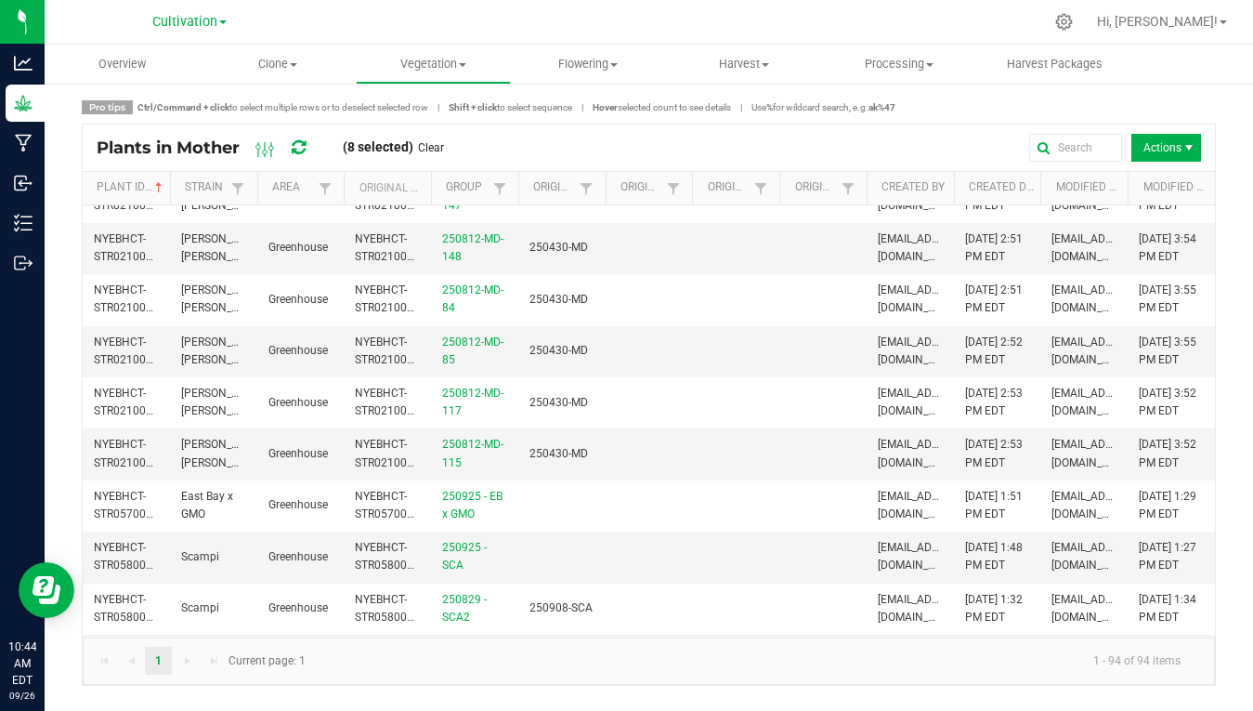
click at [144, 120] on td "NYEBHCT-STR02100000494" at bounding box center [126, 94] width 87 height 51
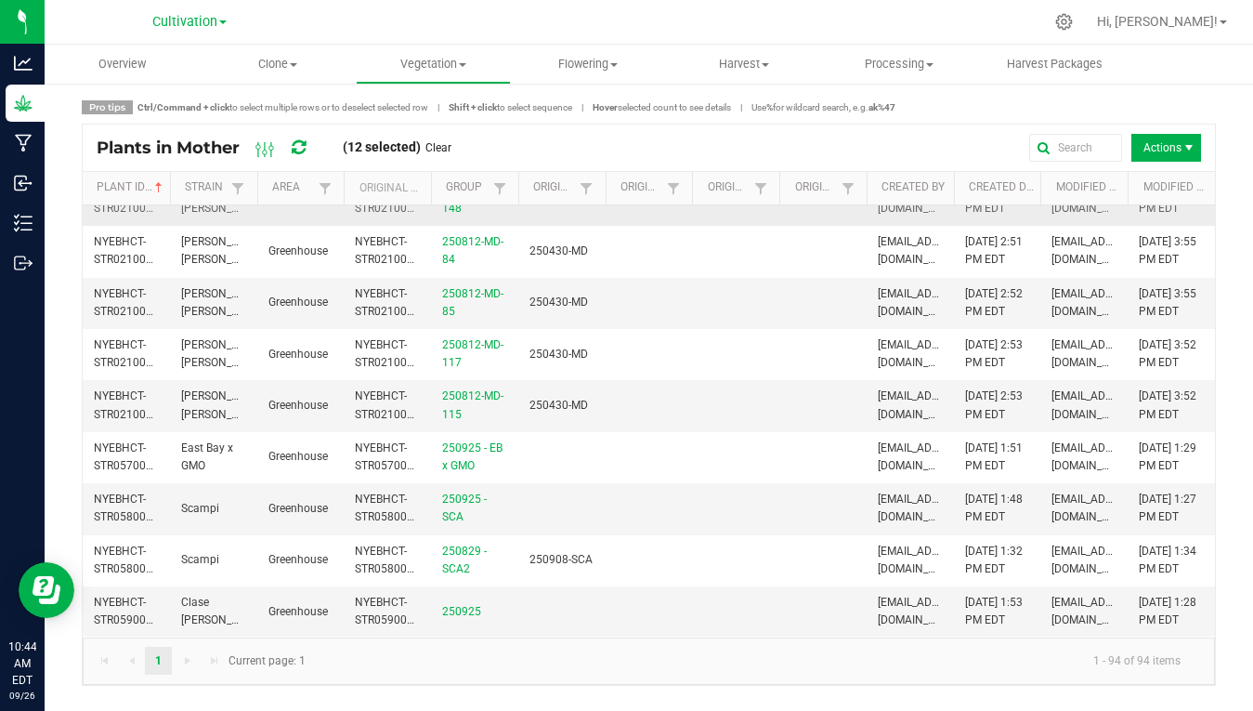
scroll to position [4563, 0]
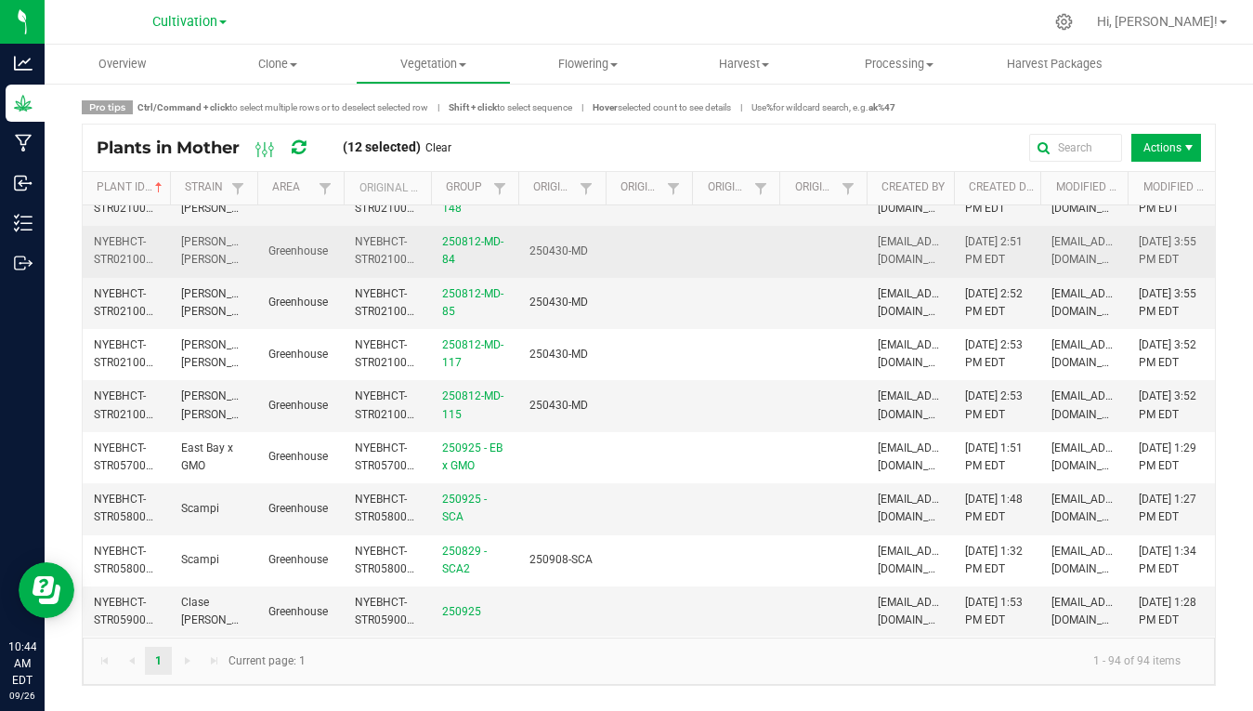
click at [138, 266] on span "NYEBHCT-STR02100000522" at bounding box center [139, 250] width 91 height 31
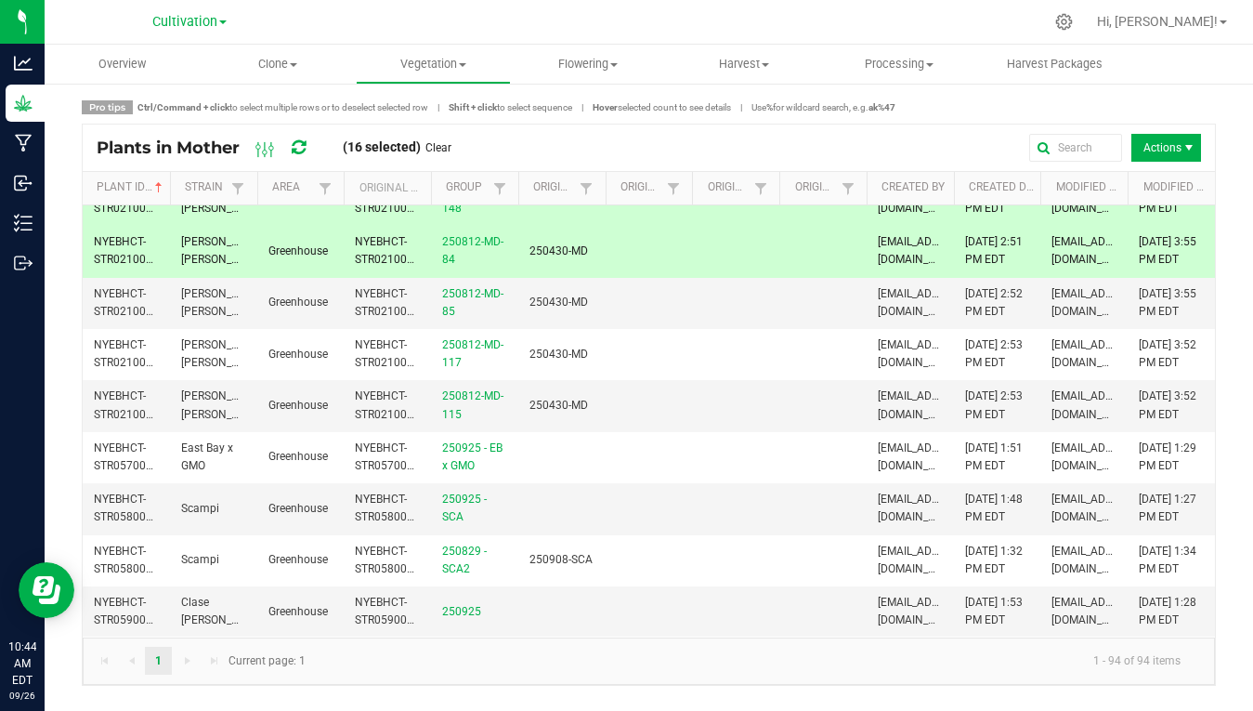
scroll to position [4820, 0]
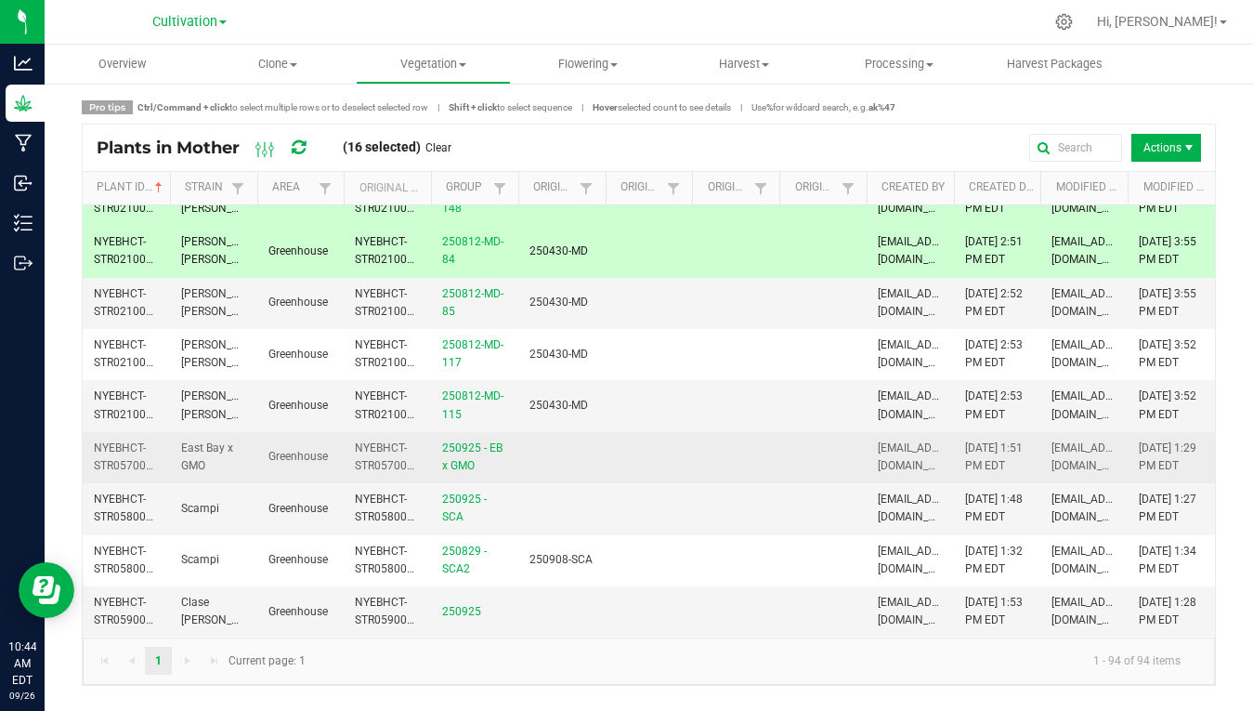
click at [138, 472] on span "NYEBHCT-STR05700000001" at bounding box center [139, 456] width 91 height 31
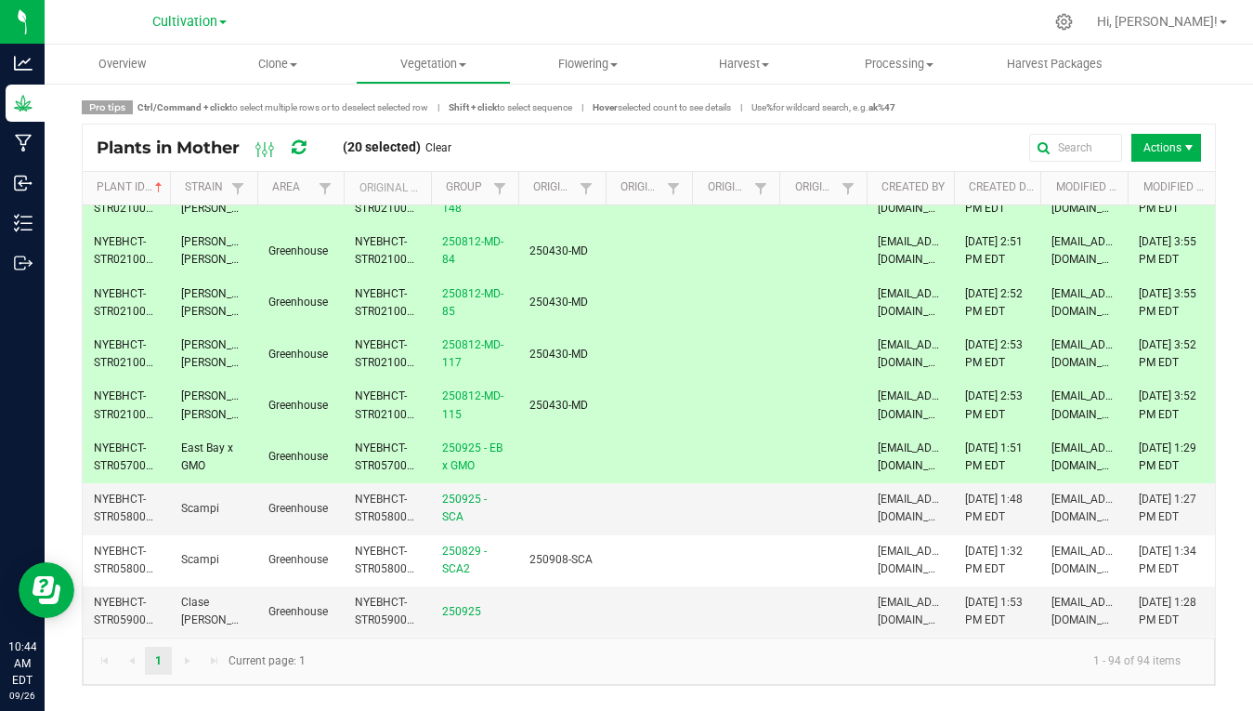
scroll to position [0, 0]
click at [118, 619] on span "NYEBHCT-STR05900000001" at bounding box center [139, 611] width 91 height 31
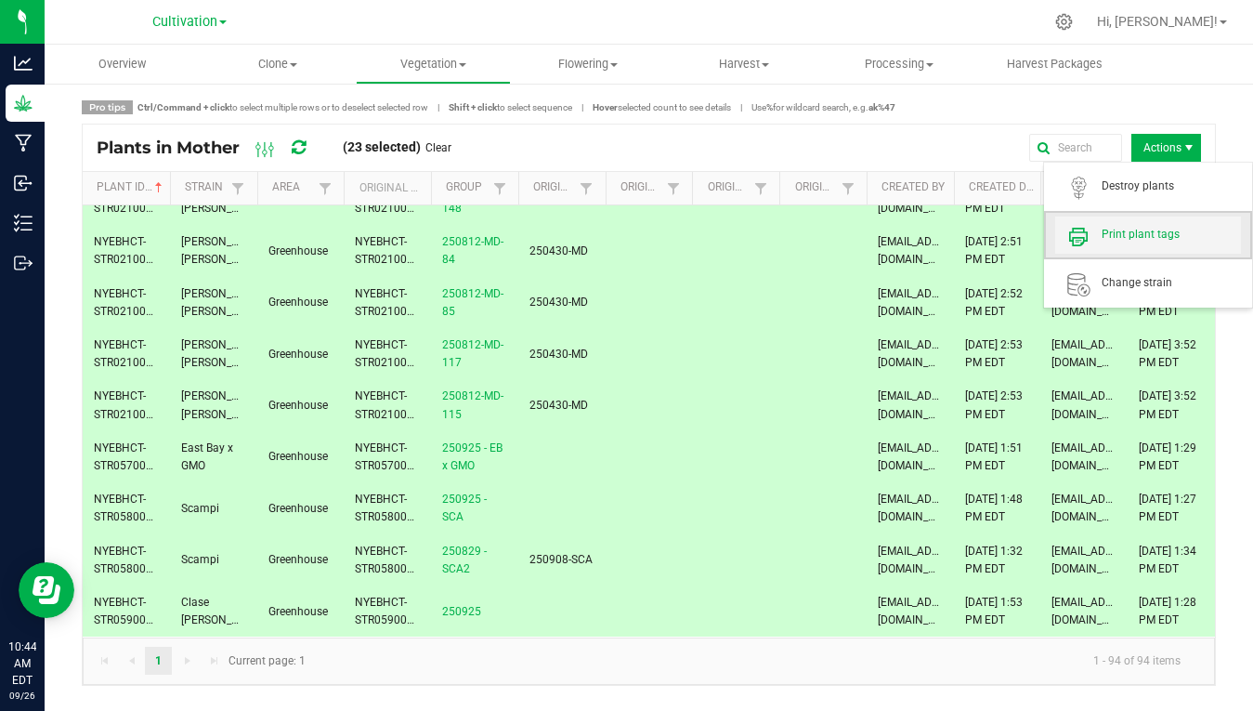
click at [1148, 229] on span "Print plant tags" at bounding box center [1171, 235] width 139 height 16
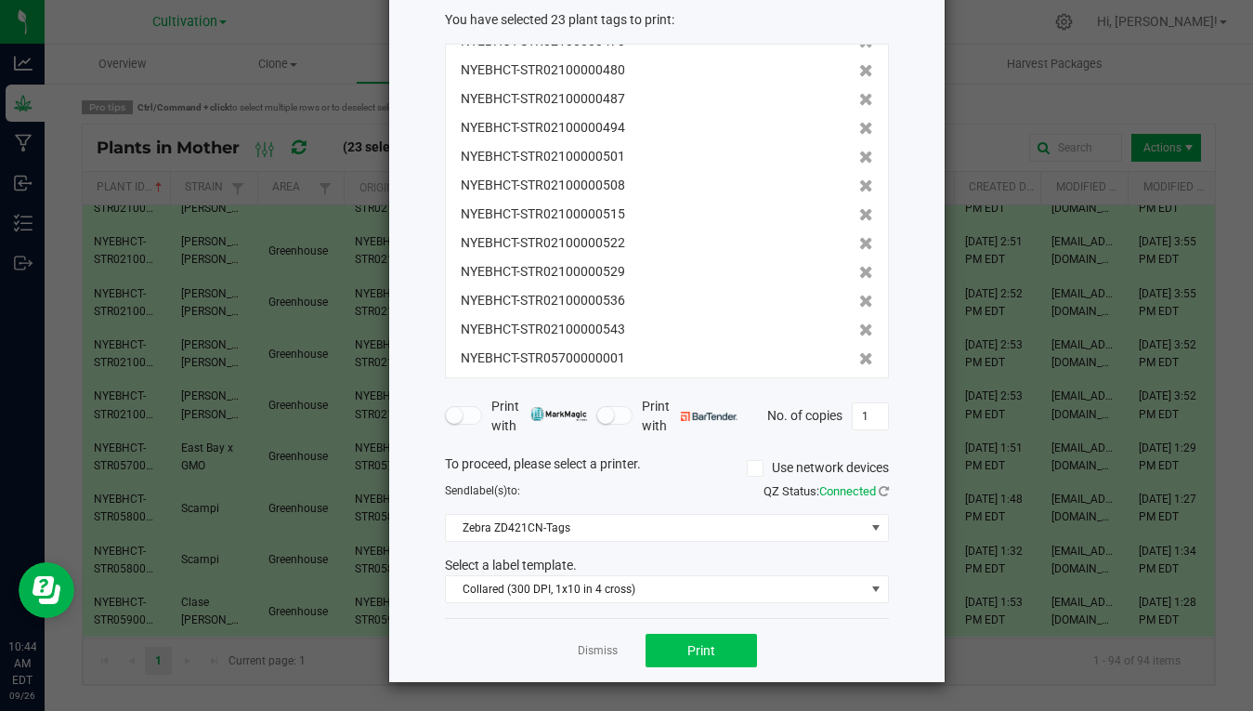
scroll to position [102, 0]
click at [726, 646] on button "Print" at bounding box center [701, 651] width 111 height 33
click at [598, 656] on link "Dismiss" at bounding box center [598, 652] width 40 height 16
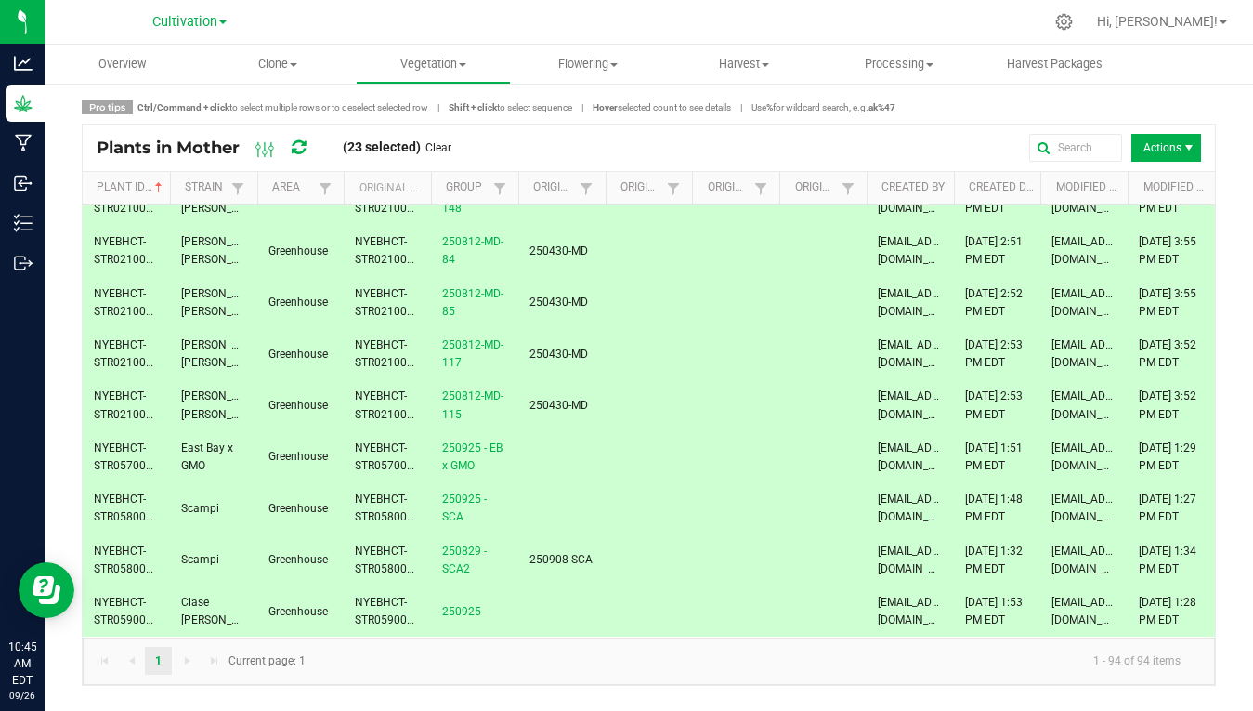
scroll to position [4900, 0]
